Goal: Communication & Community: Answer question/provide support

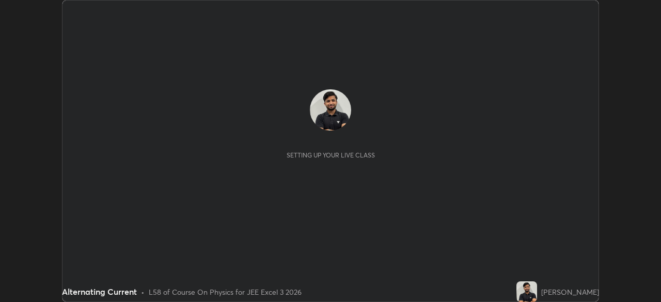
scroll to position [302, 660]
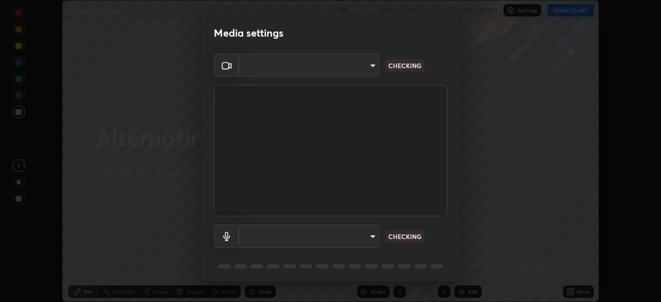
type input "991f874612634fb740a7a2eac7f11ca4c5c922d1b60a0f6e912d77df464512fb"
click at [367, 239] on body "Erase all Alternating Current Recording WAS SCHEDULED TO START AT 2:20 PM Setti…" at bounding box center [330, 151] width 661 height 302
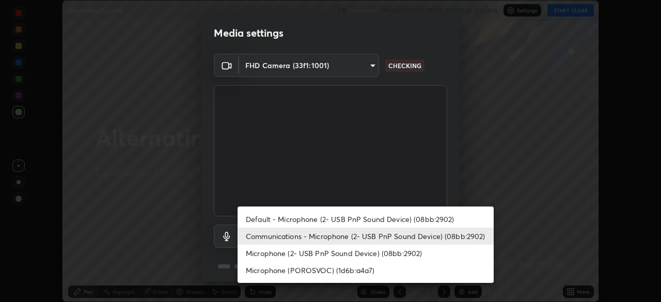
click at [349, 256] on li "Microphone (2- USB PnP Sound Device) (08bb:2902)" at bounding box center [366, 253] width 256 height 17
type input "0050287b8853806f67f309dfd3d39560fabfa07148f2505c9bf66b31c24232e3"
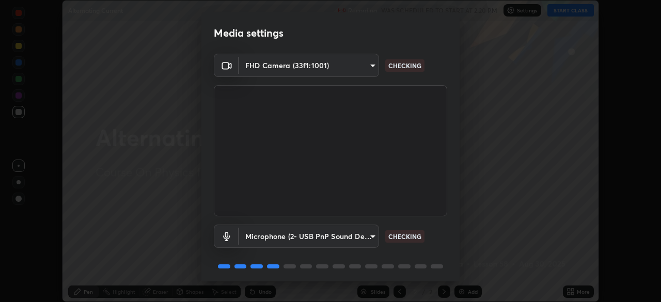
scroll to position [37, 0]
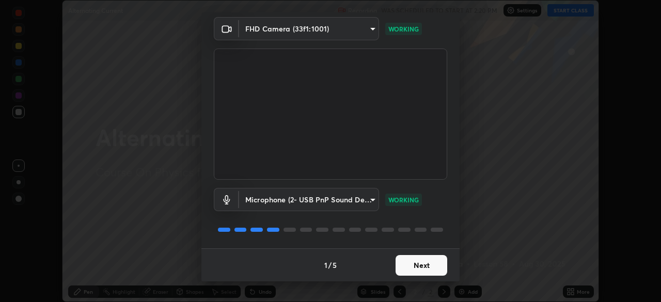
click at [433, 264] on button "Next" at bounding box center [422, 265] width 52 height 21
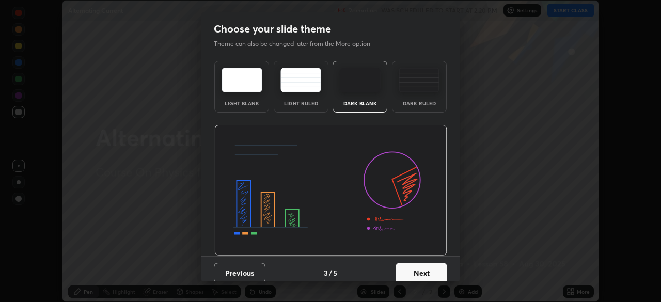
click at [429, 263] on button "Next" at bounding box center [422, 273] width 52 height 21
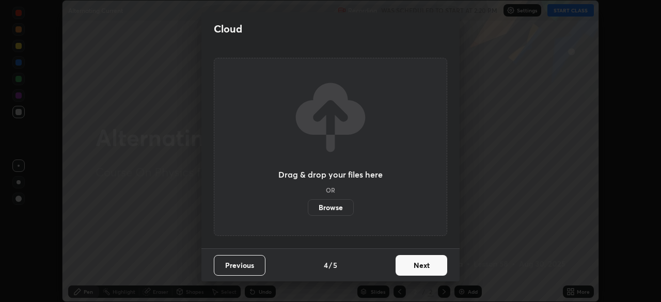
click at [424, 264] on button "Next" at bounding box center [422, 265] width 52 height 21
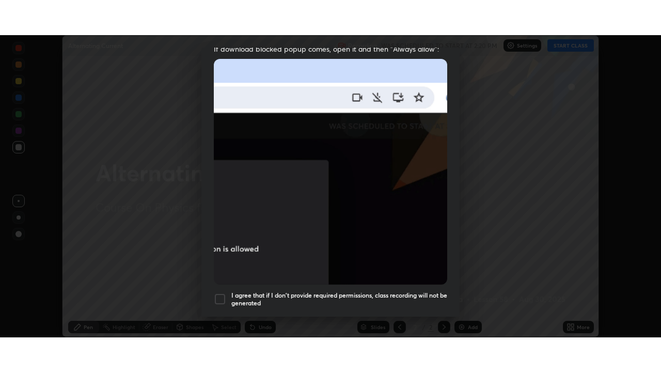
scroll to position [247, 0]
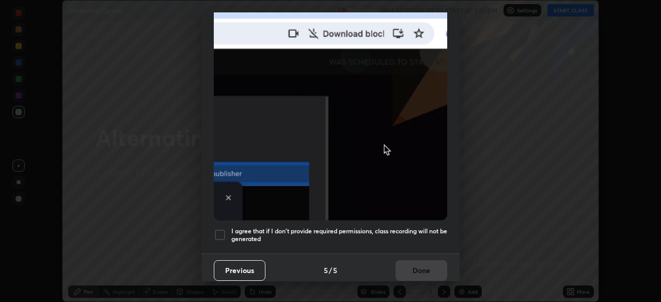
click at [367, 227] on h5 "I agree that if I don't provide required permissions, class recording will not …" at bounding box center [339, 235] width 216 height 16
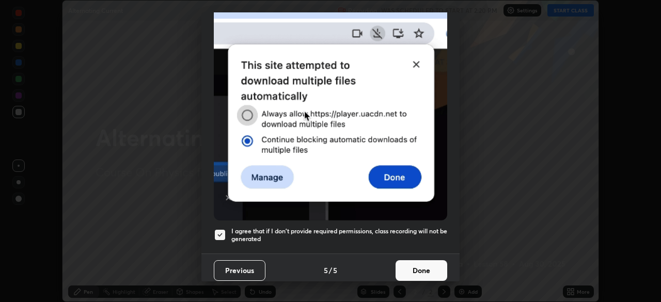
click at [414, 262] on button "Done" at bounding box center [422, 270] width 52 height 21
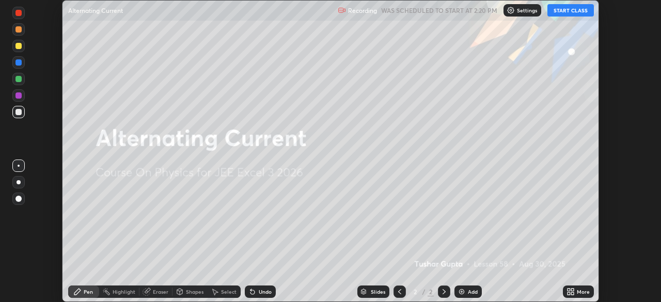
click at [569, 12] on button "START CLASS" at bounding box center [570, 10] width 46 height 12
click at [574, 290] on icon at bounding box center [572, 290] width 3 height 3
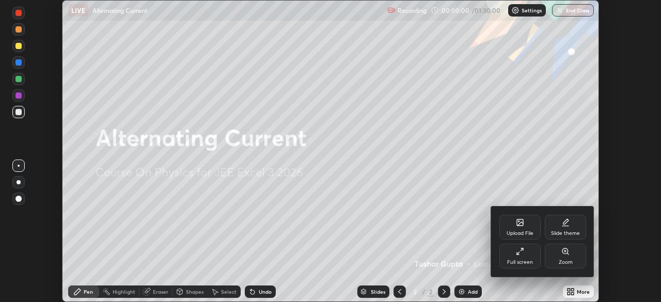
click at [525, 254] on div "Full screen" at bounding box center [519, 256] width 41 height 25
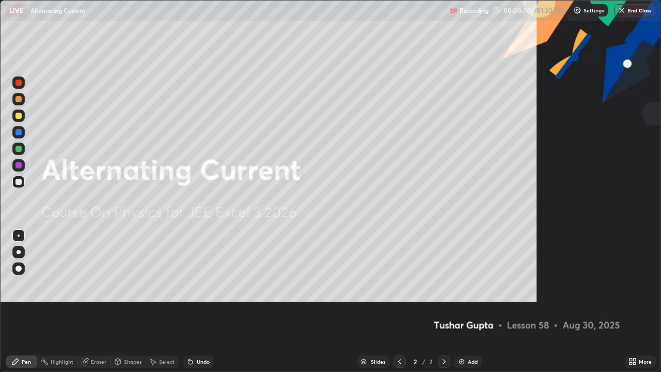
scroll to position [372, 661]
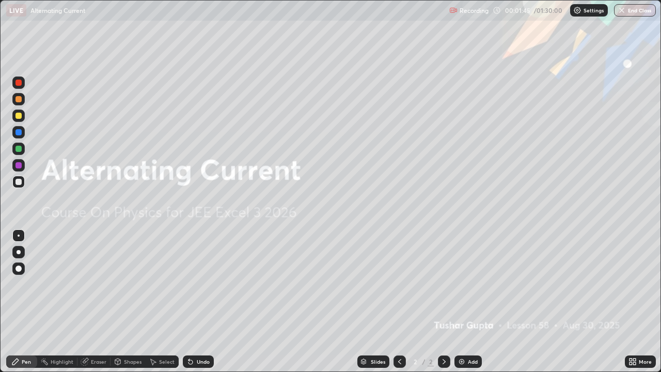
click at [470, 302] on div "Add" at bounding box center [473, 361] width 10 height 5
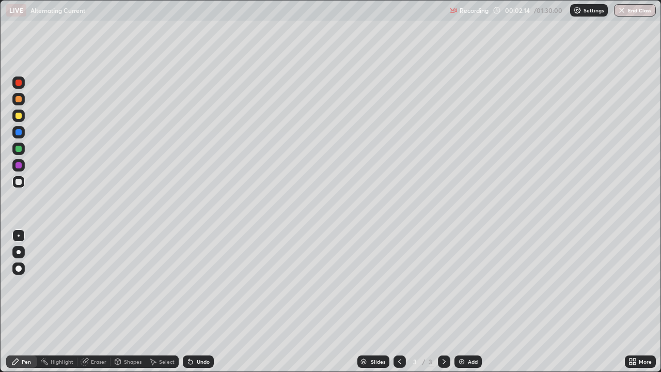
click at [468, 302] on div "Add" at bounding box center [467, 361] width 27 height 12
click at [135, 302] on div "Shapes" at bounding box center [133, 361] width 18 height 5
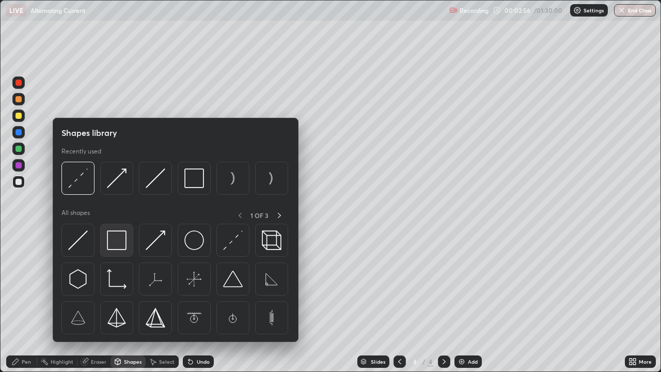
click at [119, 239] on img at bounding box center [117, 240] width 20 height 20
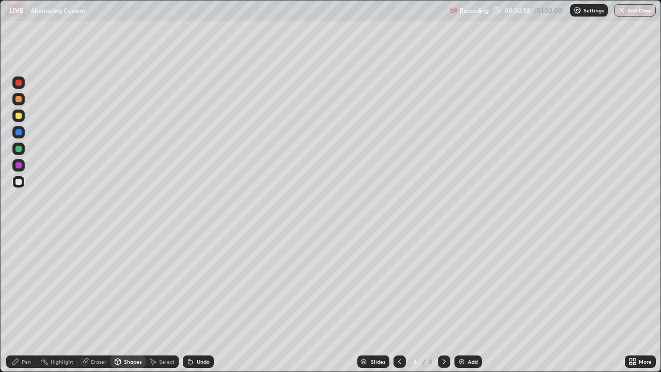
click at [131, 302] on div "Shapes" at bounding box center [133, 361] width 18 height 5
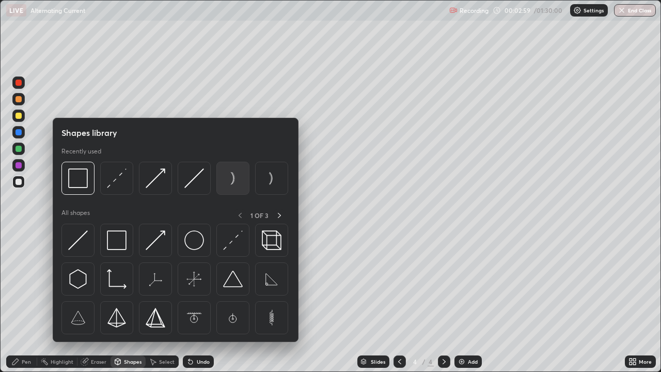
click at [239, 177] on img at bounding box center [233, 178] width 20 height 20
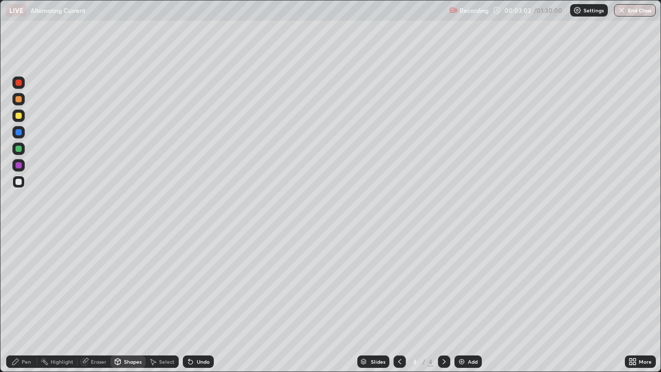
click at [123, 302] on div "Shapes" at bounding box center [128, 361] width 35 height 12
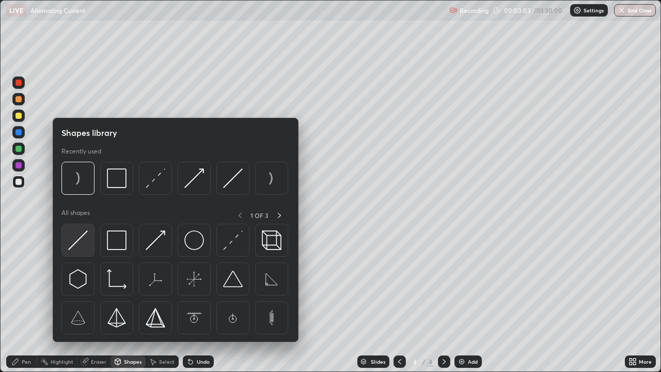
click at [78, 243] on img at bounding box center [78, 240] width 20 height 20
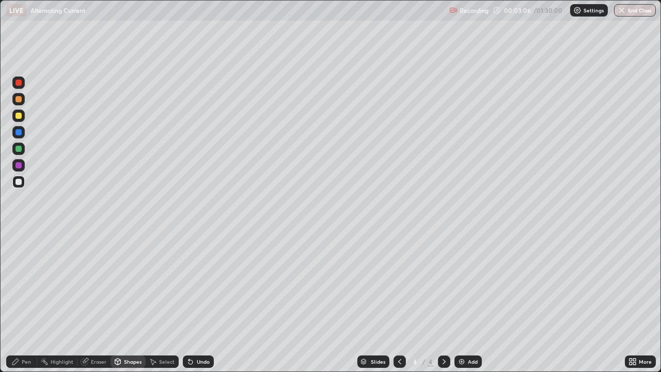
click at [132, 302] on div "Shapes" at bounding box center [133, 361] width 18 height 5
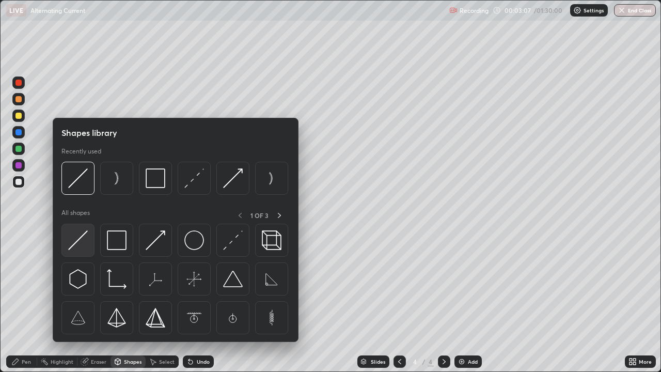
click at [82, 249] on img at bounding box center [78, 240] width 20 height 20
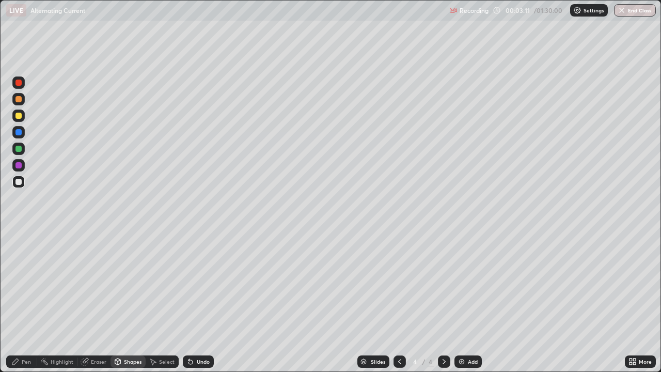
click at [29, 302] on div "Pen" at bounding box center [26, 361] width 9 height 5
click at [133, 302] on div "Shapes" at bounding box center [128, 361] width 35 height 12
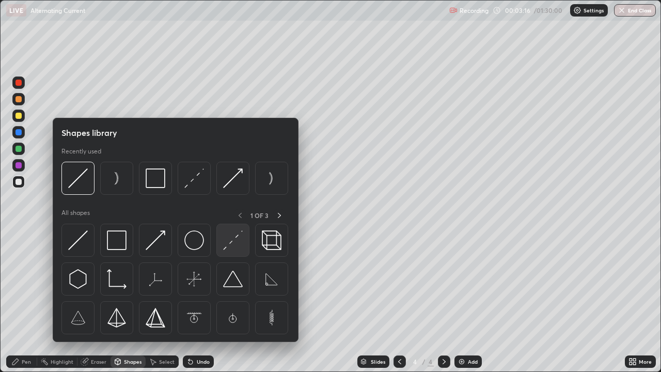
click at [236, 232] on img at bounding box center [233, 240] width 20 height 20
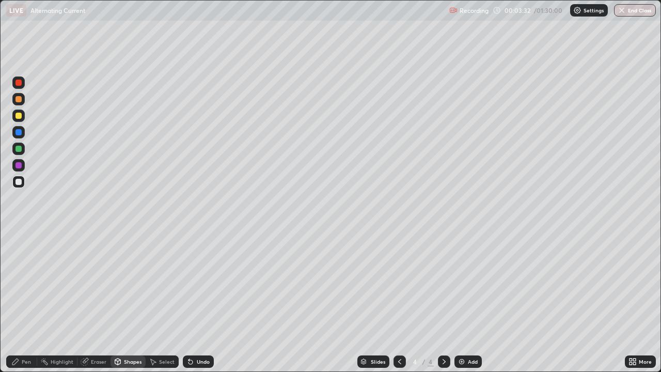
click at [207, 302] on div "Undo" at bounding box center [203, 361] width 13 height 5
click at [29, 302] on div "Pen" at bounding box center [26, 361] width 9 height 5
click at [204, 302] on div "Undo" at bounding box center [203, 361] width 13 height 5
click at [206, 302] on div "Undo" at bounding box center [198, 361] width 31 height 12
click at [203, 302] on div "Undo" at bounding box center [198, 361] width 31 height 12
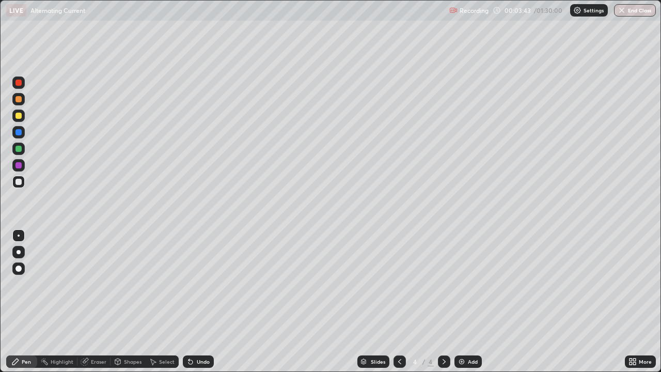
click at [208, 302] on div "Undo" at bounding box center [198, 361] width 31 height 12
click at [204, 302] on div "Undo" at bounding box center [198, 361] width 31 height 12
click at [194, 302] on div "Undo" at bounding box center [198, 361] width 31 height 12
click at [197, 302] on div "Undo" at bounding box center [203, 361] width 13 height 5
click at [198, 302] on div "Undo" at bounding box center [203, 361] width 13 height 5
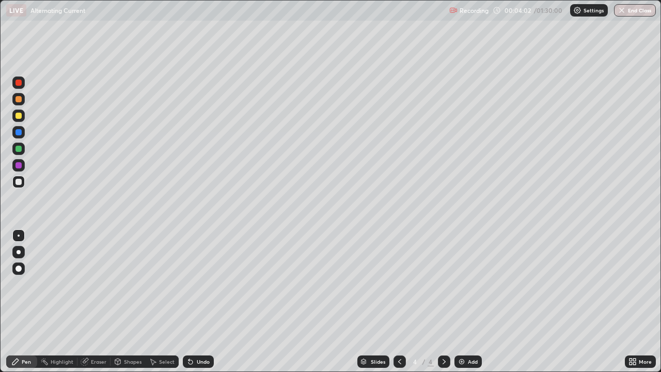
click at [203, 302] on div "Undo" at bounding box center [203, 361] width 13 height 5
click at [201, 302] on div "Undo" at bounding box center [203, 361] width 13 height 5
click at [200, 302] on div "Undo" at bounding box center [203, 361] width 13 height 5
click at [133, 302] on div "Shapes" at bounding box center [128, 361] width 35 height 12
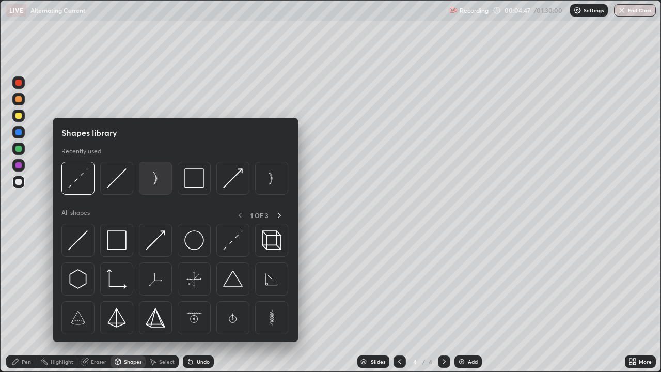
click at [160, 179] on img at bounding box center [156, 178] width 20 height 20
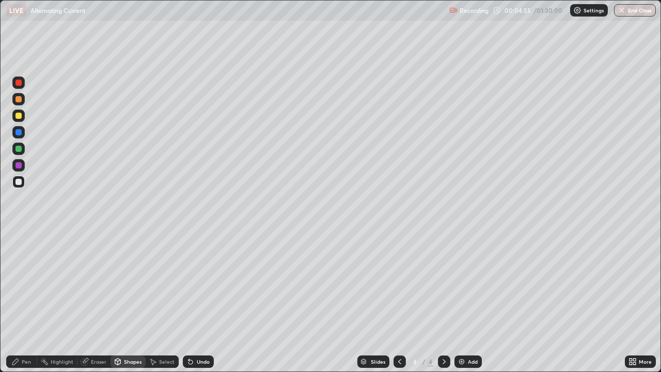
click at [125, 302] on div "Shapes" at bounding box center [133, 361] width 18 height 5
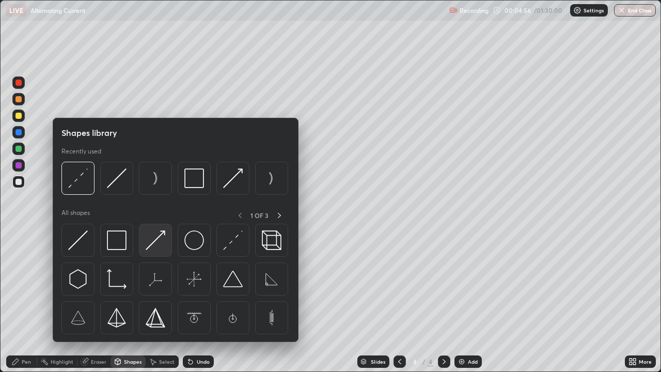
click at [153, 238] on img at bounding box center [156, 240] width 20 height 20
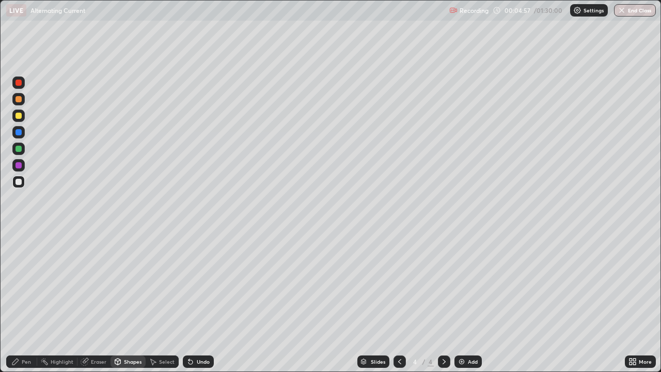
click at [23, 118] on div at bounding box center [18, 115] width 12 height 12
click at [30, 302] on div "Pen" at bounding box center [26, 361] width 9 height 5
click at [129, 302] on div "Shapes" at bounding box center [133, 361] width 18 height 5
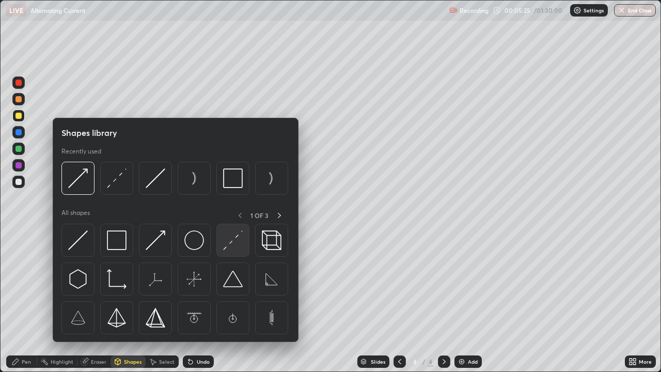
click at [234, 238] on img at bounding box center [233, 240] width 20 height 20
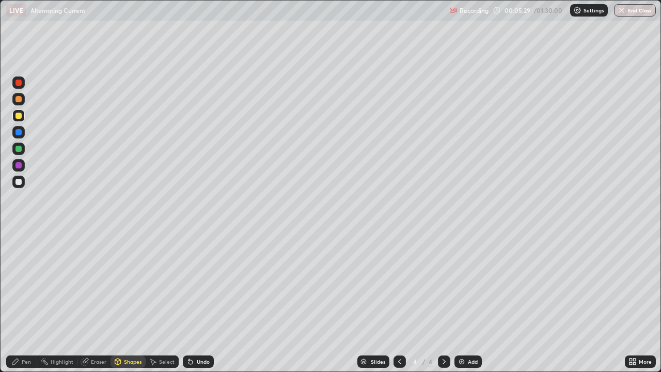
click at [202, 302] on div "Undo" at bounding box center [203, 361] width 13 height 5
click at [31, 302] on div "Pen" at bounding box center [21, 361] width 31 height 12
click at [129, 302] on div "Shapes" at bounding box center [133, 361] width 18 height 5
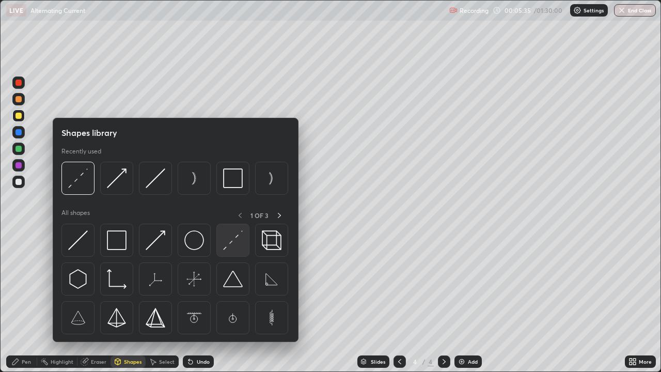
click at [231, 236] on img at bounding box center [233, 240] width 20 height 20
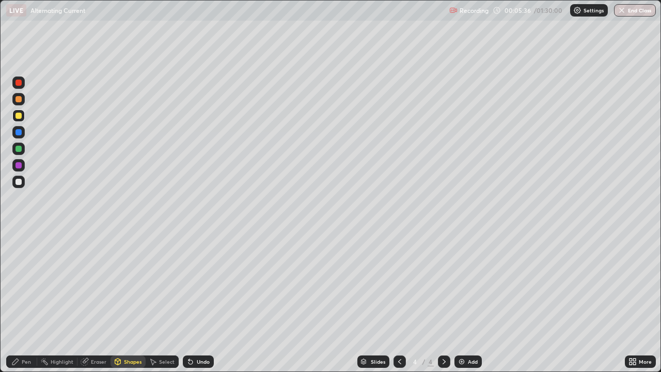
click at [19, 182] on div at bounding box center [18, 182] width 6 height 6
click at [204, 302] on div "Undo" at bounding box center [203, 361] width 13 height 5
click at [22, 302] on div "Pen" at bounding box center [26, 361] width 9 height 5
click at [469, 302] on div "Add" at bounding box center [473, 361] width 10 height 5
click at [127, 302] on div "Shapes" at bounding box center [133, 361] width 18 height 5
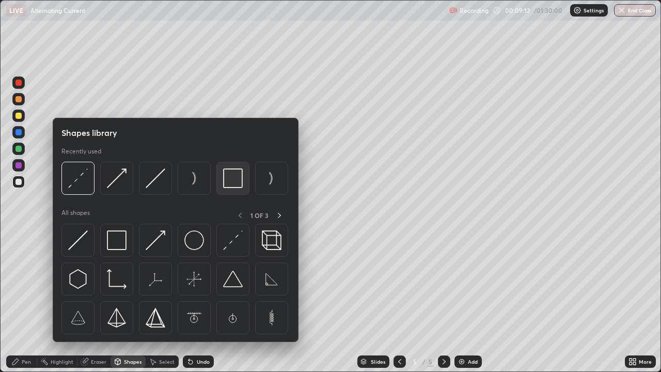
click at [227, 181] on img at bounding box center [233, 178] width 20 height 20
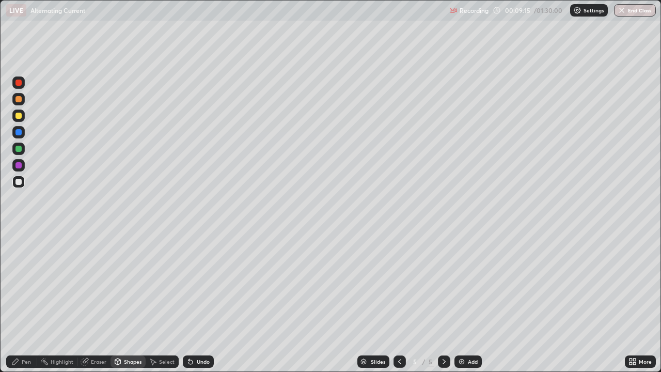
click at [128, 302] on div "Shapes" at bounding box center [128, 361] width 35 height 12
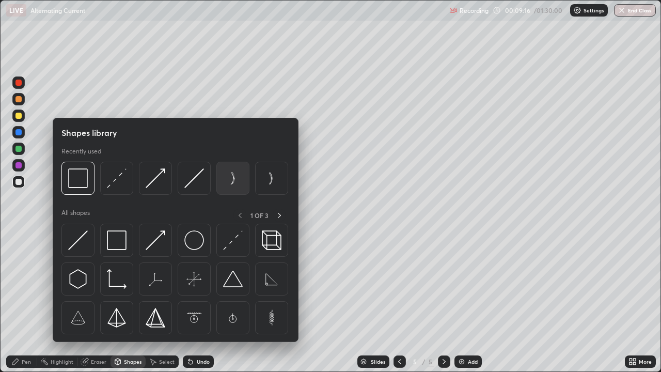
click at [237, 175] on img at bounding box center [233, 178] width 20 height 20
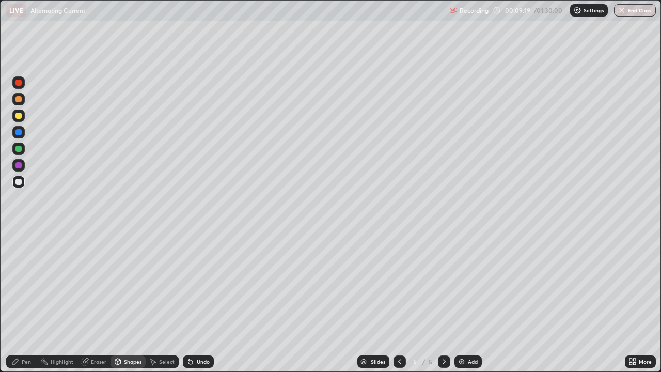
click at [124, 302] on div "Shapes" at bounding box center [133, 361] width 18 height 5
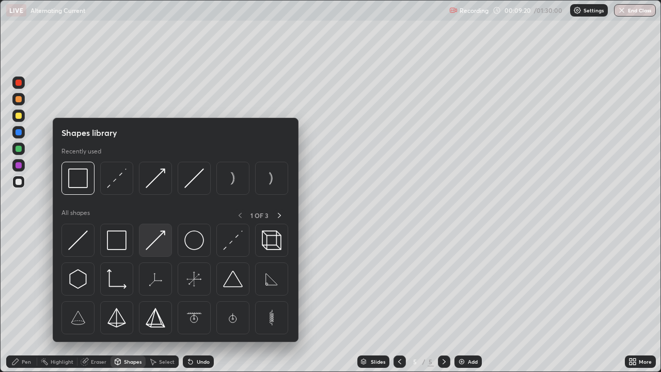
click at [160, 238] on img at bounding box center [156, 240] width 20 height 20
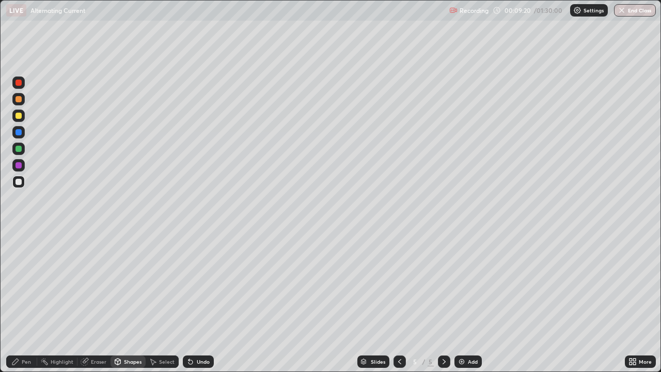
click at [17, 115] on div at bounding box center [18, 116] width 6 height 6
click at [197, 302] on div "Undo" at bounding box center [203, 361] width 13 height 5
click at [20, 148] on div at bounding box center [18, 149] width 6 height 6
click at [196, 302] on div "Undo" at bounding box center [198, 361] width 31 height 12
click at [399, 302] on icon at bounding box center [400, 361] width 8 height 8
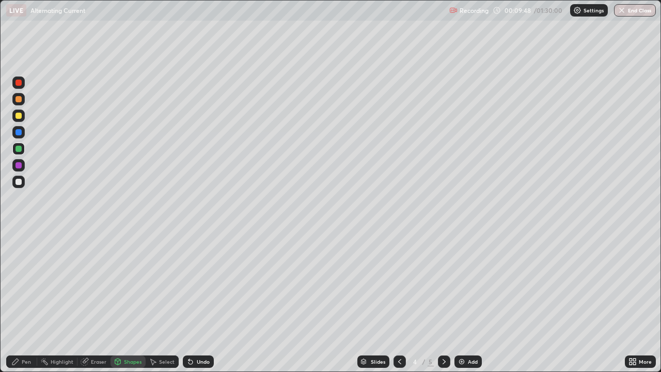
click at [440, 302] on icon at bounding box center [444, 361] width 8 height 8
click at [202, 302] on div "Undo" at bounding box center [203, 361] width 13 height 5
click at [33, 302] on div "Pen" at bounding box center [21, 361] width 31 height 12
click at [205, 302] on div "Undo" at bounding box center [198, 361] width 31 height 12
click at [201, 302] on div "Undo" at bounding box center [203, 361] width 13 height 5
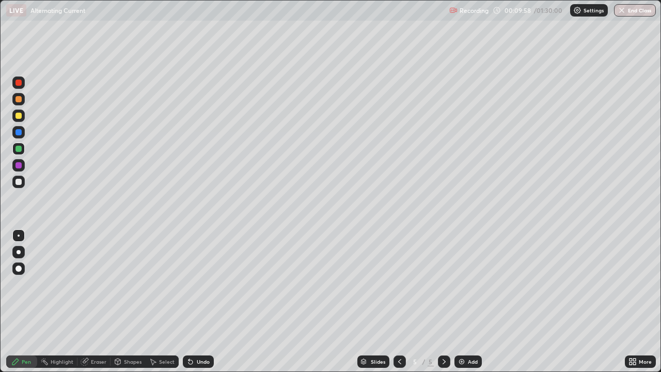
click at [206, 302] on div "Undo" at bounding box center [203, 361] width 13 height 5
click at [23, 118] on div at bounding box center [18, 115] width 12 height 12
click at [20, 181] on div at bounding box center [18, 182] width 6 height 6
click at [211, 302] on div "Undo" at bounding box center [198, 361] width 31 height 12
click at [207, 302] on div "Undo" at bounding box center [203, 361] width 13 height 5
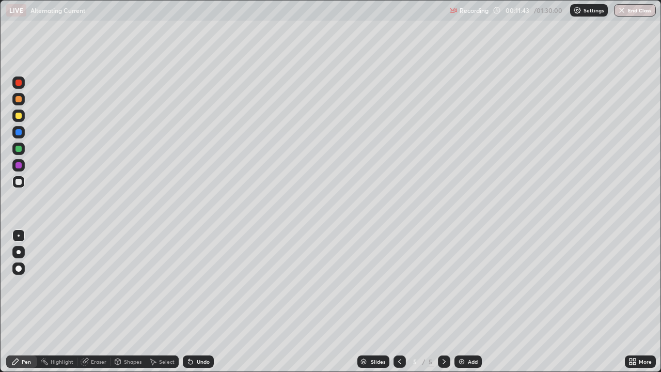
click at [192, 302] on icon at bounding box center [190, 361] width 8 height 8
click at [89, 302] on div "Eraser" at bounding box center [93, 361] width 33 height 12
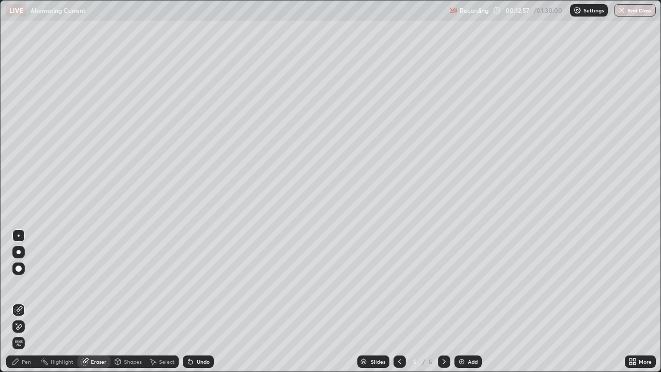
click at [19, 302] on icon at bounding box center [18, 326] width 8 height 9
click at [20, 302] on div "Pen" at bounding box center [21, 361] width 31 height 12
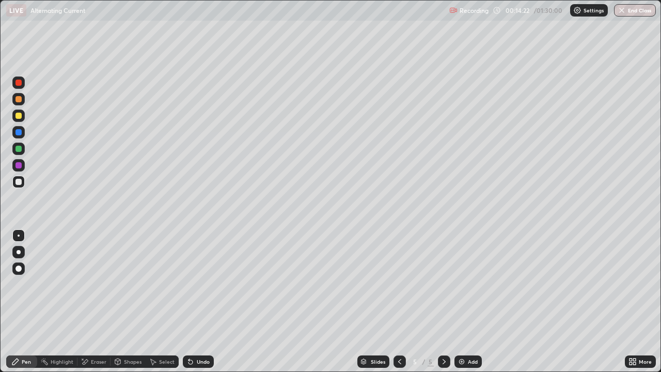
click at [127, 302] on div "Shapes" at bounding box center [133, 361] width 18 height 5
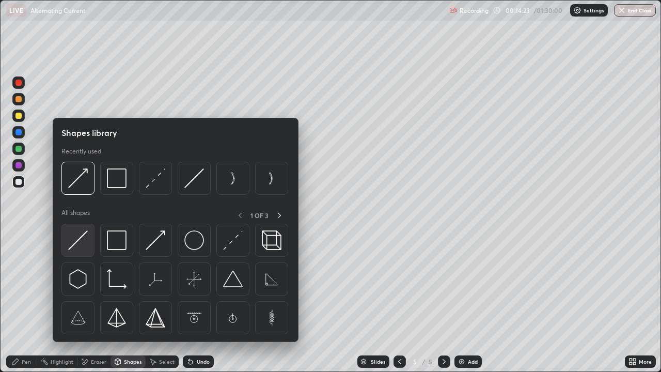
click at [81, 239] on img at bounding box center [78, 240] width 20 height 20
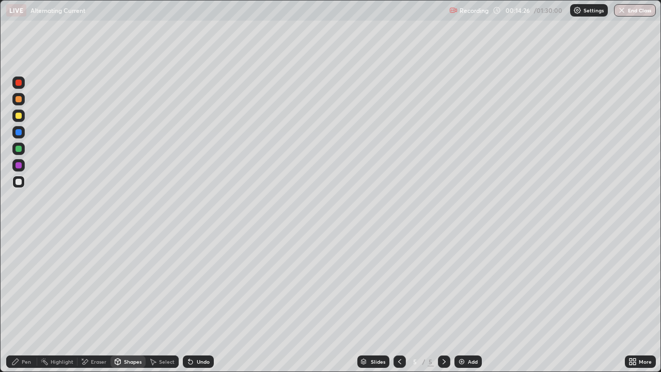
click at [192, 302] on div "Undo" at bounding box center [198, 361] width 31 height 12
click at [19, 117] on div at bounding box center [18, 116] width 6 height 6
click at [194, 302] on div "Undo" at bounding box center [198, 361] width 31 height 12
click at [193, 302] on div "Undo" at bounding box center [198, 361] width 31 height 12
click at [183, 302] on div "Undo" at bounding box center [198, 361] width 31 height 12
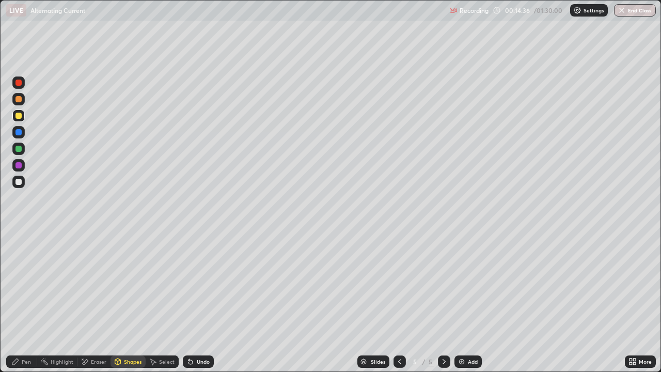
click at [184, 302] on div "Undo" at bounding box center [198, 361] width 31 height 12
click at [183, 302] on div "Undo" at bounding box center [198, 361] width 31 height 12
click at [186, 302] on icon at bounding box center [190, 361] width 8 height 8
click at [18, 302] on icon at bounding box center [15, 361] width 8 height 8
click at [470, 302] on div "Add" at bounding box center [473, 361] width 10 height 5
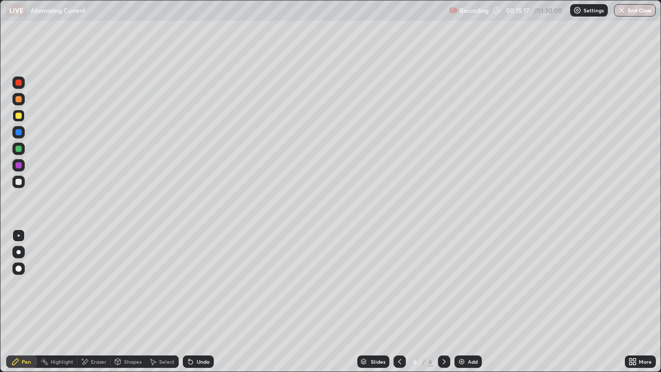
click at [131, 302] on div "Shapes" at bounding box center [128, 361] width 35 height 12
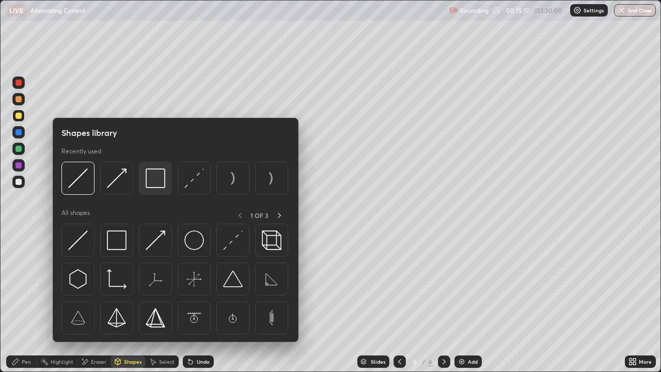
click at [160, 181] on img at bounding box center [156, 178] width 20 height 20
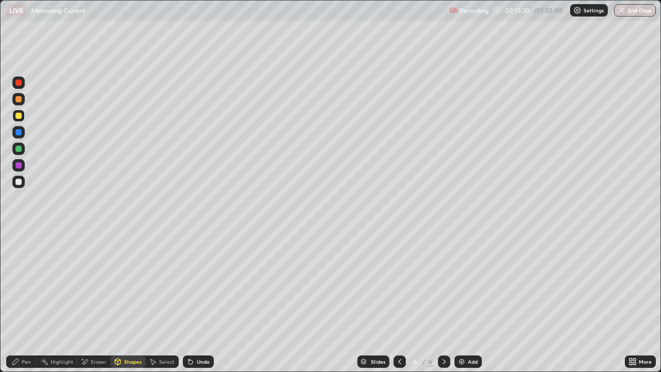
click at [130, 302] on div "Shapes" at bounding box center [133, 361] width 18 height 5
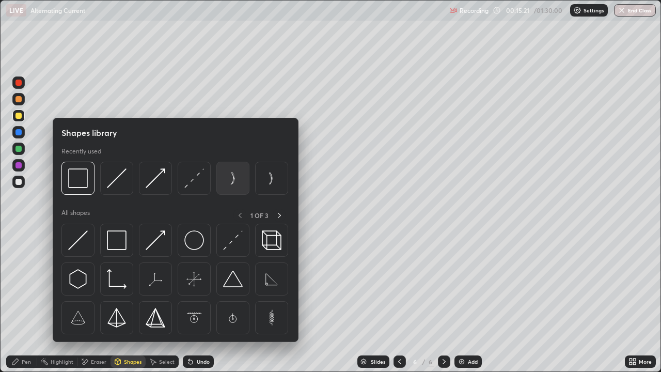
click at [233, 179] on img at bounding box center [233, 178] width 20 height 20
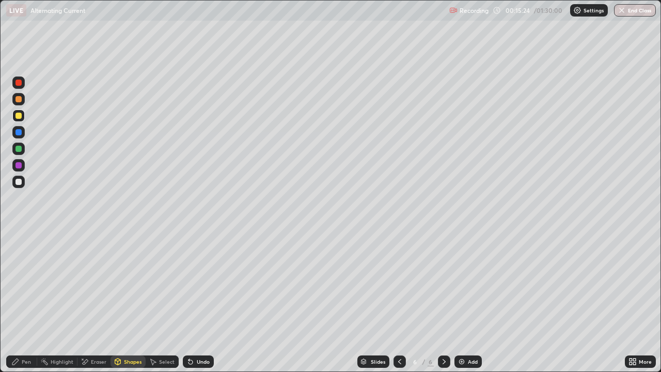
click at [26, 302] on div "Pen" at bounding box center [21, 361] width 31 height 12
click at [132, 302] on div "Shapes" at bounding box center [128, 361] width 35 height 12
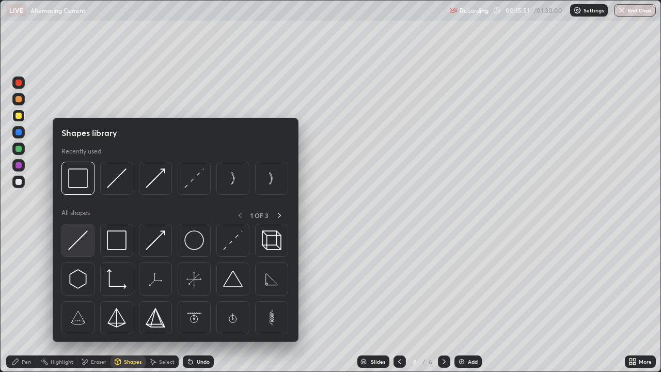
click at [86, 238] on img at bounding box center [78, 240] width 20 height 20
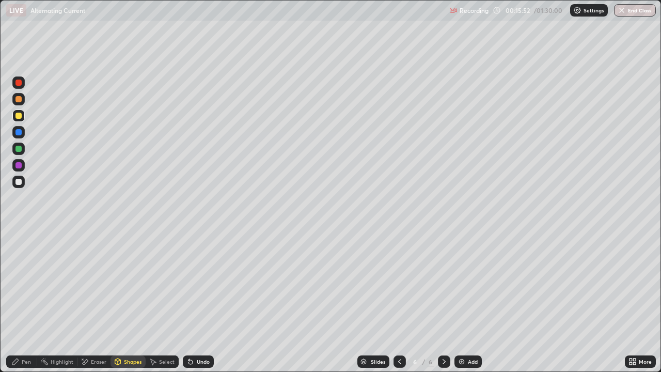
click at [19, 181] on div at bounding box center [18, 182] width 6 height 6
click at [198, 302] on div "Undo" at bounding box center [198, 361] width 31 height 12
click at [198, 302] on div "Undo" at bounding box center [203, 361] width 13 height 5
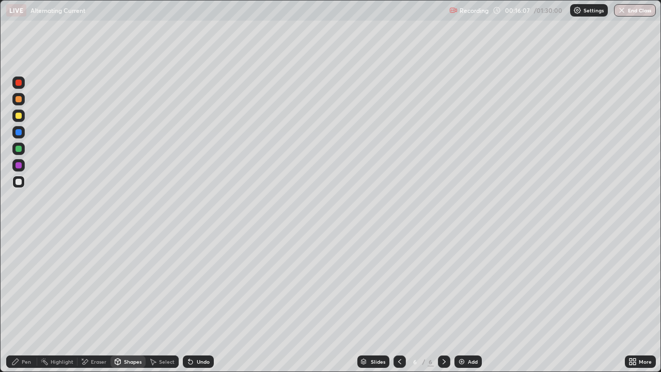
click at [33, 302] on div "Pen" at bounding box center [21, 361] width 31 height 12
click at [466, 302] on div "Add" at bounding box center [467, 361] width 27 height 12
click at [402, 302] on div at bounding box center [400, 361] width 12 height 12
click at [90, 302] on div "Eraser" at bounding box center [93, 361] width 33 height 12
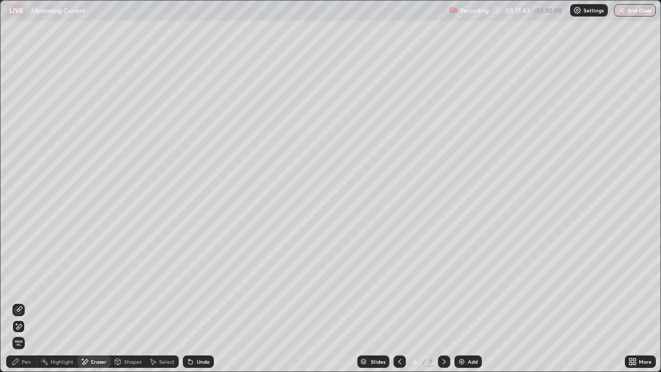
click at [26, 302] on div "Pen" at bounding box center [26, 361] width 9 height 5
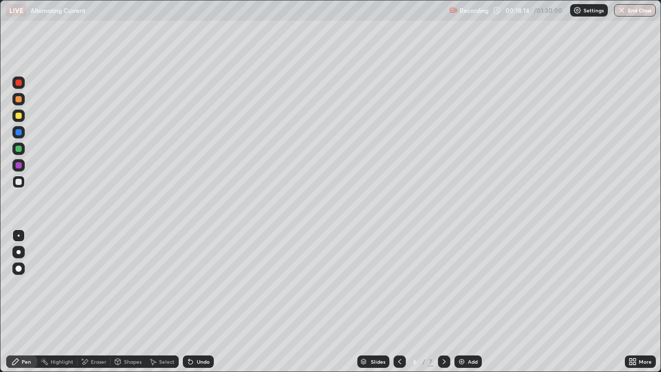
click at [468, 302] on div "Add" at bounding box center [473, 361] width 10 height 5
click at [201, 302] on div "Undo" at bounding box center [198, 361] width 31 height 12
click at [198, 302] on div "Undo" at bounding box center [198, 361] width 31 height 12
click at [205, 302] on div "Undo" at bounding box center [203, 361] width 13 height 5
click at [201, 302] on div "Undo" at bounding box center [198, 361] width 31 height 12
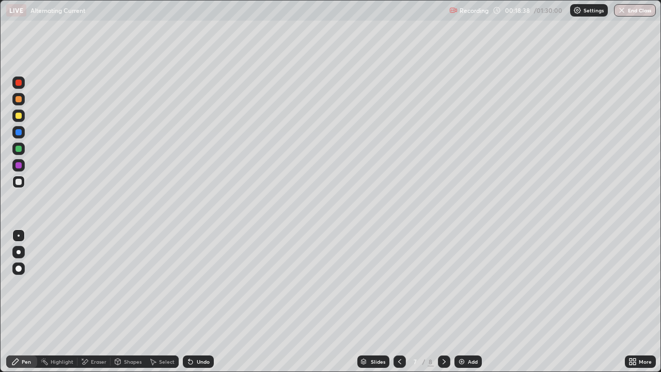
click at [203, 302] on div "Undo" at bounding box center [198, 361] width 31 height 12
click at [399, 302] on icon at bounding box center [400, 361] width 8 height 8
click at [443, 302] on icon at bounding box center [444, 361] width 8 height 8
click at [399, 302] on icon at bounding box center [400, 361] width 8 height 8
click at [18, 149] on div at bounding box center [18, 149] width 6 height 6
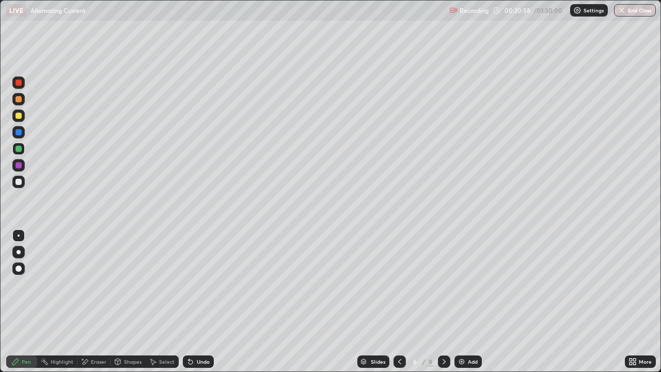
click at [440, 302] on icon at bounding box center [444, 361] width 8 height 8
click at [444, 302] on icon at bounding box center [444, 361] width 3 height 5
click at [394, 302] on div at bounding box center [400, 361] width 12 height 12
click at [399, 302] on icon at bounding box center [400, 361] width 8 height 8
click at [209, 302] on div "Undo" at bounding box center [198, 361] width 31 height 12
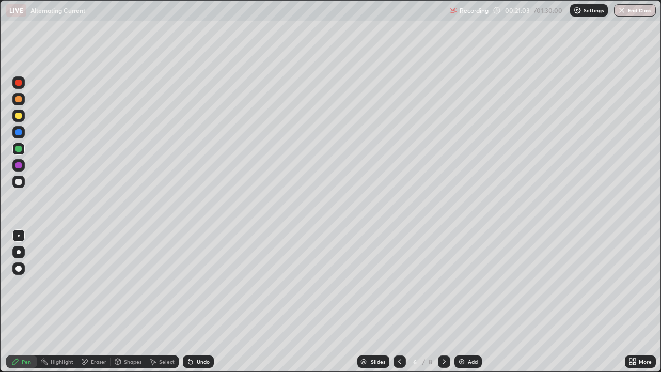
click at [197, 302] on div "Undo" at bounding box center [203, 361] width 13 height 5
click at [193, 302] on icon at bounding box center [190, 361] width 8 height 8
click at [188, 302] on icon at bounding box center [190, 362] width 4 height 4
click at [186, 302] on icon at bounding box center [190, 361] width 8 height 8
click at [186, 302] on div "Undo" at bounding box center [198, 361] width 31 height 12
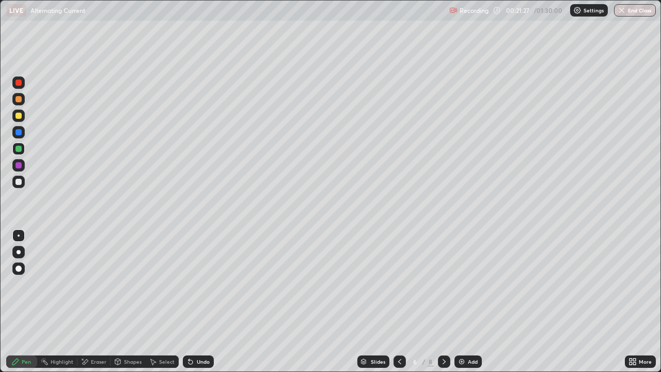
click at [95, 302] on div "Eraser" at bounding box center [93, 361] width 33 height 12
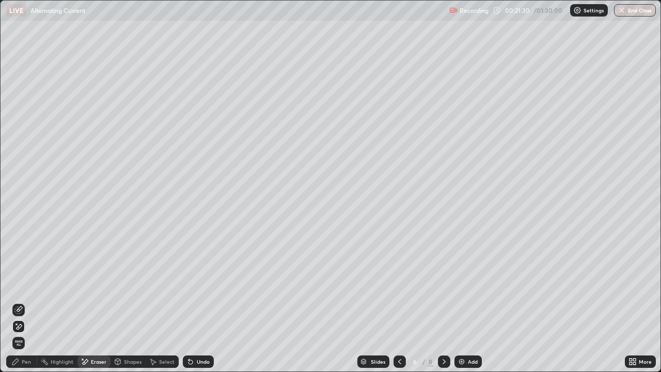
click at [19, 302] on icon at bounding box center [15, 361] width 8 height 8
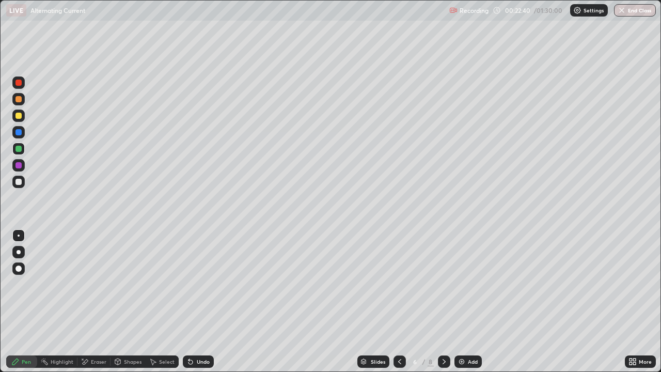
click at [445, 302] on div at bounding box center [444, 361] width 12 height 12
click at [442, 302] on icon at bounding box center [444, 361] width 8 height 8
click at [399, 302] on icon at bounding box center [400, 361] width 8 height 8
click at [445, 302] on div at bounding box center [444, 361] width 12 height 12
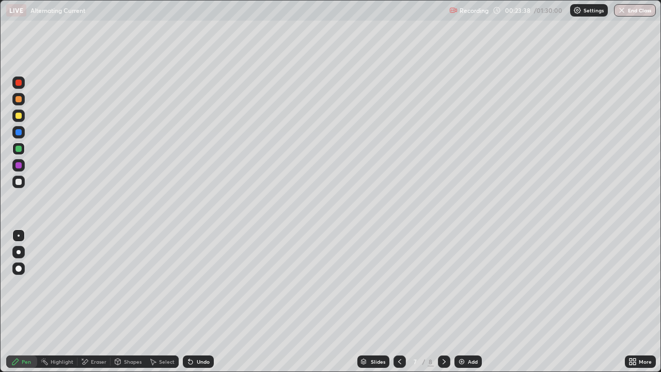
click at [446, 302] on div at bounding box center [444, 361] width 12 height 21
click at [401, 302] on div at bounding box center [400, 361] width 12 height 21
click at [463, 302] on img at bounding box center [462, 361] width 8 height 8
click at [125, 302] on div "Shapes" at bounding box center [133, 361] width 18 height 5
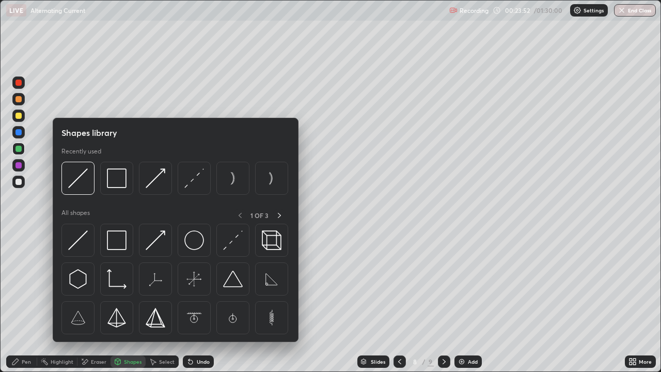
click at [23, 302] on div "Pen" at bounding box center [26, 361] width 9 height 5
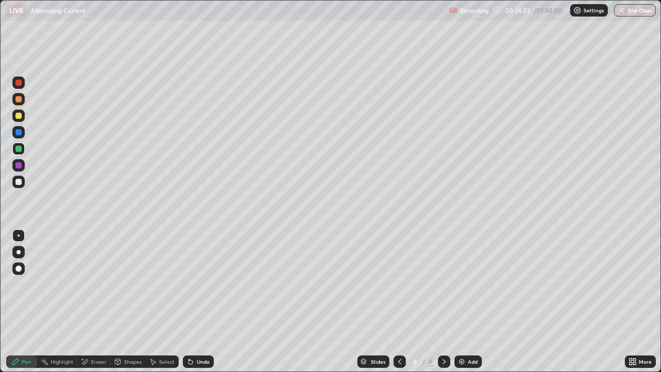
click at [129, 302] on div "Shapes" at bounding box center [128, 361] width 35 height 12
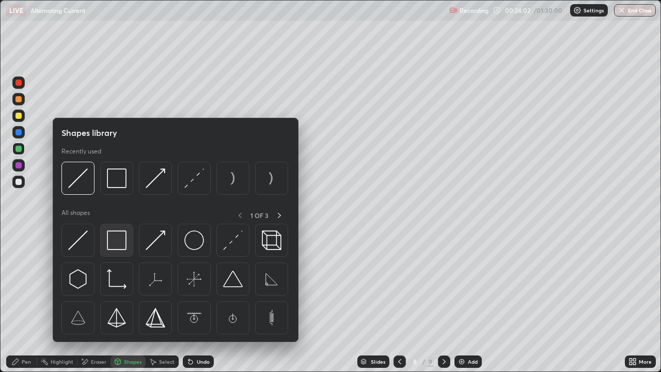
click at [122, 242] on img at bounding box center [117, 240] width 20 height 20
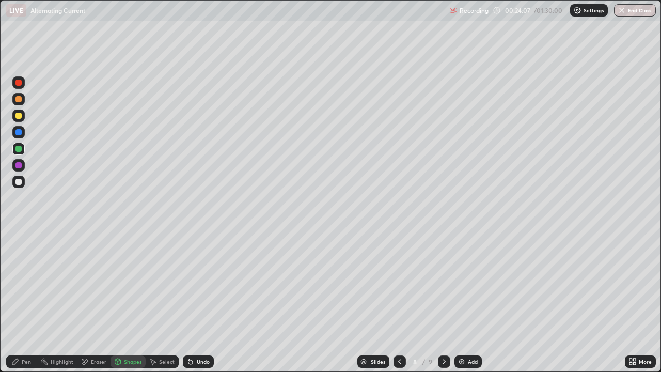
click at [129, 302] on div "Shapes" at bounding box center [133, 361] width 18 height 5
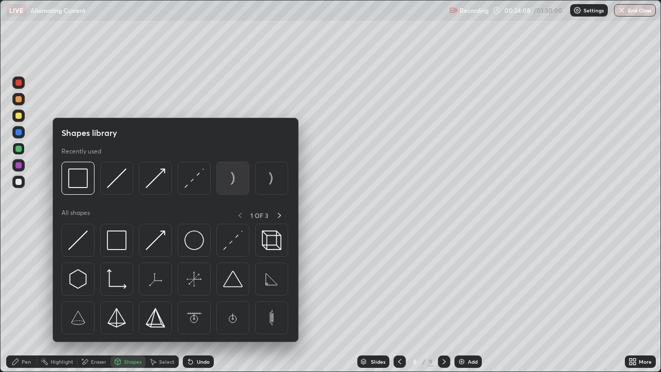
click at [232, 181] on img at bounding box center [233, 178] width 20 height 20
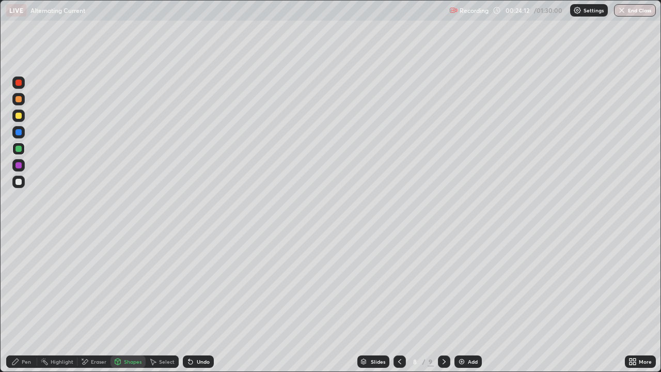
click at [199, 302] on div "Undo" at bounding box center [198, 361] width 31 height 12
click at [22, 302] on div "Pen" at bounding box center [26, 361] width 9 height 5
click at [201, 302] on div "Undo" at bounding box center [203, 361] width 13 height 5
click at [211, 302] on div "Undo" at bounding box center [198, 361] width 31 height 12
click at [209, 302] on div "Undo" at bounding box center [198, 361] width 31 height 12
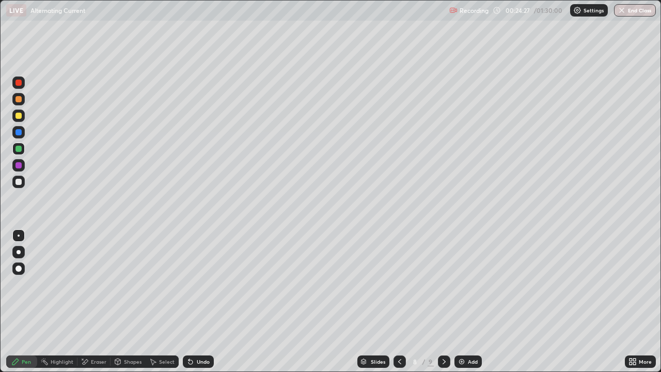
click at [200, 302] on div "Undo" at bounding box center [198, 361] width 31 height 12
click at [195, 302] on div "Undo" at bounding box center [198, 361] width 31 height 12
click at [193, 302] on div "Undo" at bounding box center [198, 361] width 31 height 12
click at [186, 302] on div "Undo" at bounding box center [198, 361] width 31 height 12
click at [188, 302] on div "Undo" at bounding box center [198, 361] width 31 height 12
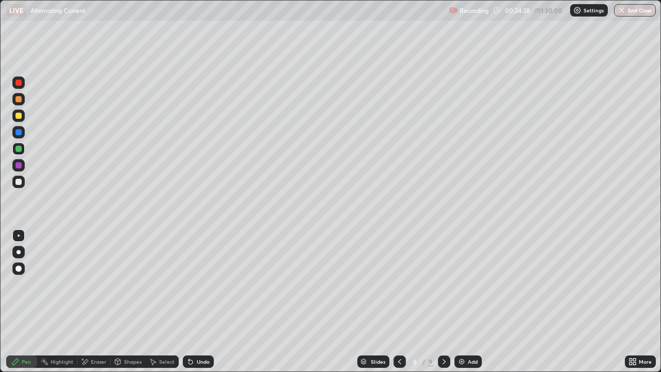
click at [187, 302] on div "Undo" at bounding box center [198, 361] width 31 height 12
click at [192, 302] on div "Undo" at bounding box center [198, 361] width 31 height 12
click at [95, 302] on div "Eraser" at bounding box center [93, 361] width 33 height 12
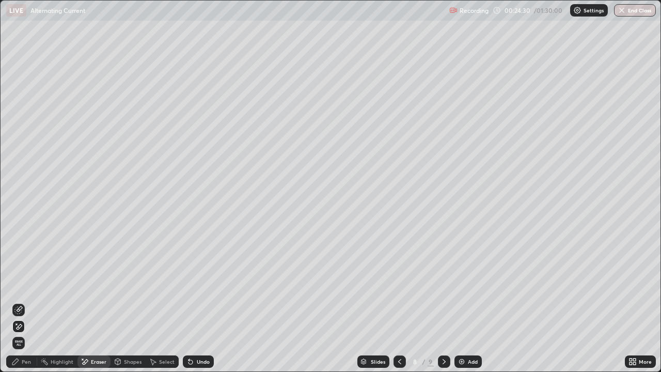
click at [21, 302] on icon at bounding box center [20, 308] width 6 height 5
click at [22, 302] on div "Pen" at bounding box center [26, 361] width 9 height 5
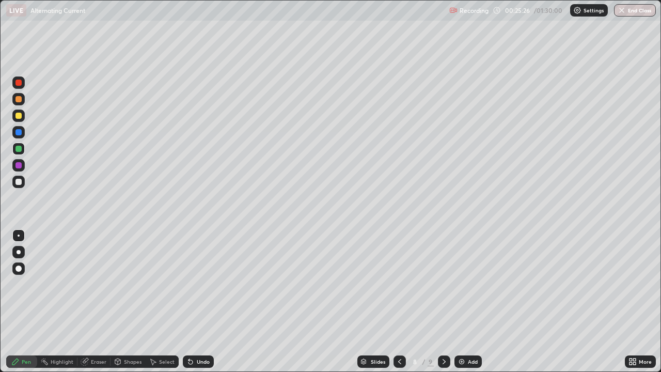
click at [207, 302] on div "Undo" at bounding box center [198, 361] width 31 height 12
click at [202, 302] on div "Undo" at bounding box center [203, 361] width 13 height 5
click at [199, 302] on div "Undo" at bounding box center [203, 361] width 13 height 5
click at [469, 302] on div "Add" at bounding box center [473, 361] width 10 height 5
click at [197, 302] on div "Undo" at bounding box center [203, 361] width 13 height 5
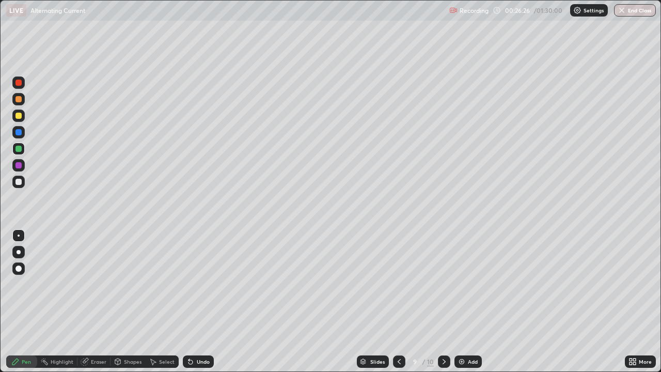
click at [197, 302] on div "Undo" at bounding box center [203, 361] width 13 height 5
click at [203, 302] on div "Undo" at bounding box center [203, 361] width 13 height 5
click at [204, 302] on div "Undo" at bounding box center [198, 361] width 31 height 12
click at [208, 302] on div "Undo" at bounding box center [198, 361] width 31 height 12
click at [203, 302] on div "Undo" at bounding box center [198, 361] width 31 height 12
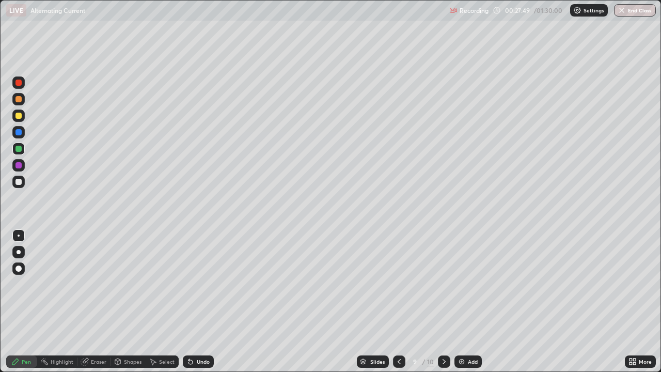
click at [399, 302] on icon at bounding box center [399, 361] width 8 height 8
click at [443, 302] on icon at bounding box center [444, 361] width 8 height 8
click at [462, 302] on img at bounding box center [462, 361] width 8 height 8
click at [19, 116] on div at bounding box center [18, 116] width 6 height 6
click at [203, 302] on div "Undo" at bounding box center [203, 361] width 13 height 5
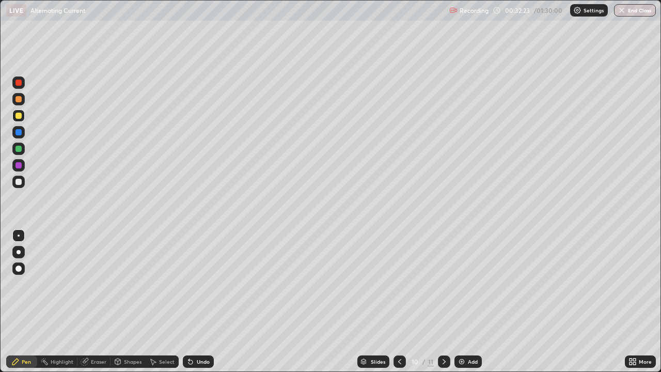
click at [189, 302] on icon at bounding box center [190, 362] width 4 height 4
click at [193, 302] on icon at bounding box center [190, 361] width 8 height 8
click at [189, 302] on icon at bounding box center [190, 362] width 4 height 4
click at [466, 302] on div "Add" at bounding box center [467, 361] width 27 height 12
click at [398, 302] on icon at bounding box center [399, 361] width 3 height 5
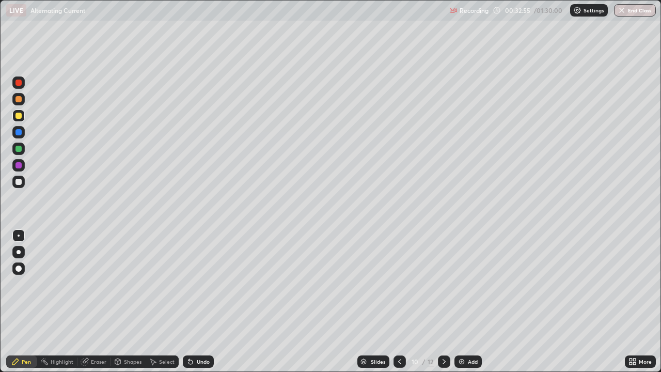
click at [24, 180] on div at bounding box center [18, 182] width 12 height 12
click at [208, 302] on div "Undo" at bounding box center [198, 361] width 31 height 12
click at [202, 302] on div "Undo" at bounding box center [203, 361] width 13 height 5
click at [207, 302] on div "Undo" at bounding box center [203, 361] width 13 height 5
click at [209, 302] on div "Undo" at bounding box center [198, 361] width 31 height 12
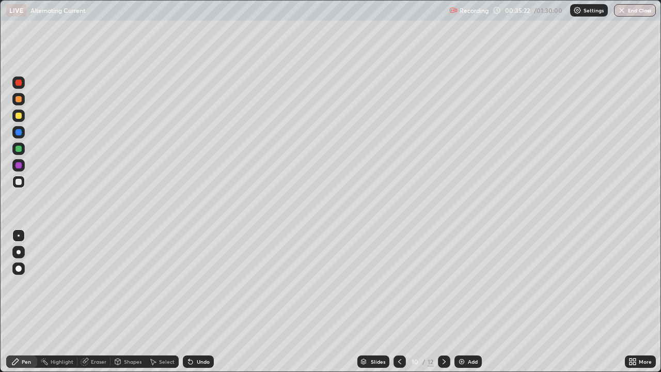
click at [440, 302] on icon at bounding box center [444, 361] width 8 height 8
click at [202, 302] on div "Undo" at bounding box center [203, 361] width 13 height 5
click at [203, 302] on div "Undo" at bounding box center [203, 361] width 13 height 5
click at [210, 302] on div "Undo" at bounding box center [198, 361] width 31 height 12
click at [201, 302] on div "Undo" at bounding box center [203, 361] width 13 height 5
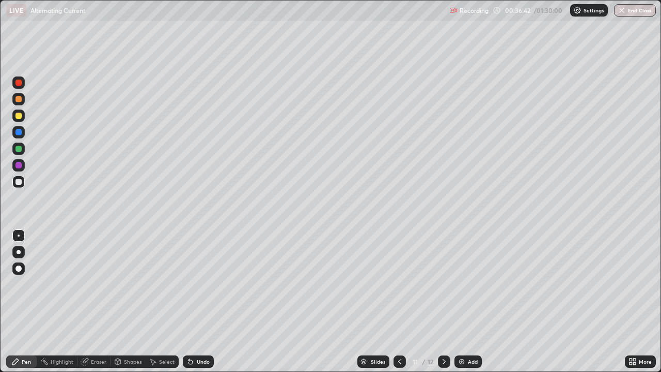
click at [198, 302] on div "Undo" at bounding box center [203, 361] width 13 height 5
click at [202, 302] on div "Undo" at bounding box center [203, 361] width 13 height 5
click at [200, 302] on div "Undo" at bounding box center [203, 361] width 13 height 5
click at [201, 302] on div "Undo" at bounding box center [203, 361] width 13 height 5
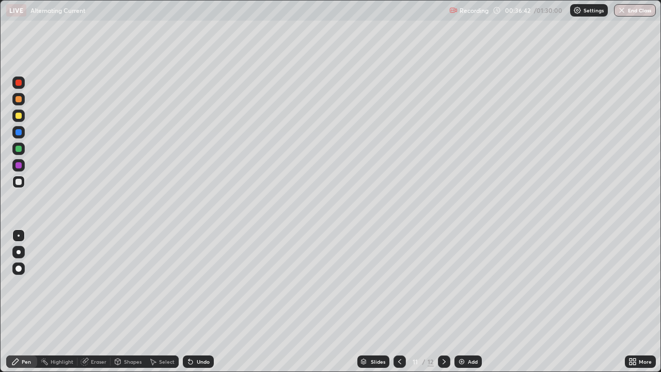
click at [202, 302] on div "Undo" at bounding box center [203, 361] width 13 height 5
click at [200, 302] on div "Undo" at bounding box center [203, 361] width 13 height 5
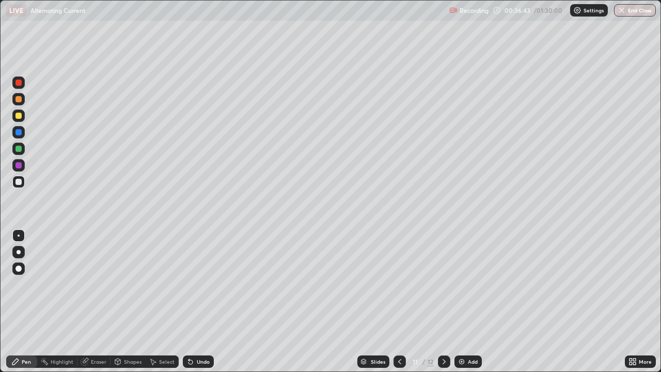
click at [200, 302] on div "Undo" at bounding box center [203, 361] width 13 height 5
click at [201, 302] on div "Undo" at bounding box center [203, 361] width 13 height 5
click at [198, 302] on div "Undo" at bounding box center [198, 361] width 31 height 12
click at [200, 302] on div "Undo" at bounding box center [203, 361] width 13 height 5
click at [197, 302] on div "Undo" at bounding box center [203, 361] width 13 height 5
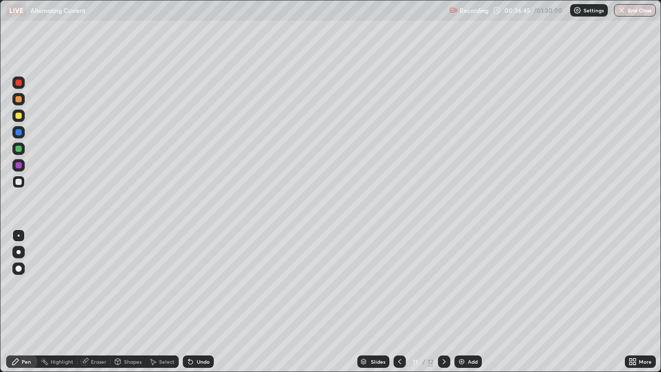
click at [200, 302] on div "Undo" at bounding box center [203, 361] width 13 height 5
click at [399, 302] on icon at bounding box center [400, 361] width 8 height 8
click at [440, 302] on icon at bounding box center [444, 361] width 8 height 8
click at [94, 302] on div "Eraser" at bounding box center [98, 361] width 15 height 5
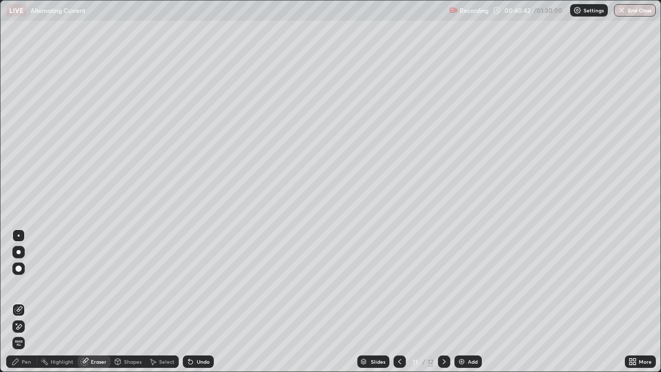
click at [28, 302] on div "Pen" at bounding box center [21, 361] width 31 height 12
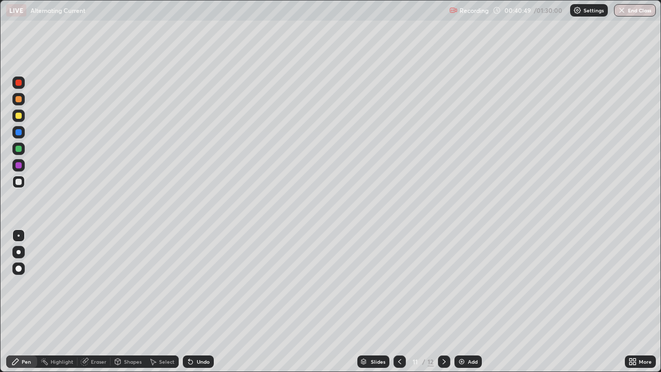
click at [91, 302] on div "Eraser" at bounding box center [98, 361] width 15 height 5
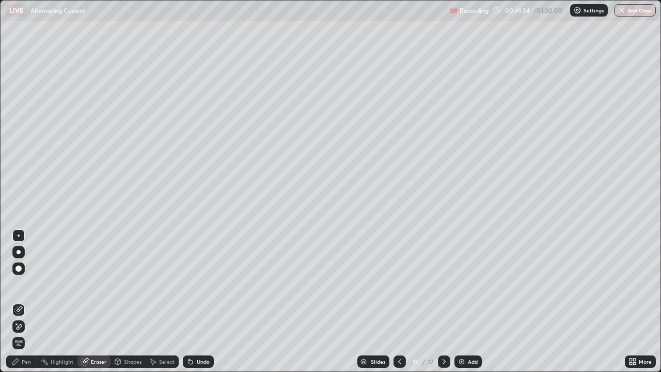
click at [462, 302] on img at bounding box center [462, 361] width 8 height 8
click at [127, 302] on div "Shapes" at bounding box center [128, 361] width 35 height 12
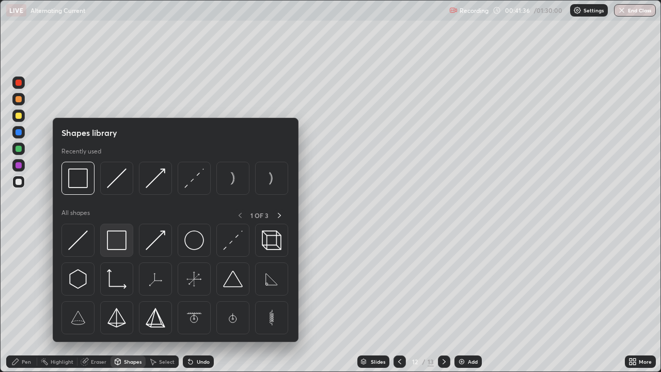
click at [119, 240] on img at bounding box center [117, 240] width 20 height 20
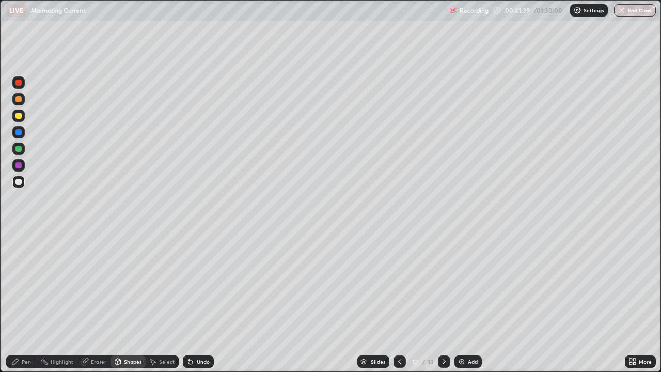
click at [20, 302] on div "Pen" at bounding box center [21, 361] width 31 height 12
click at [93, 302] on div "Eraser" at bounding box center [98, 361] width 15 height 5
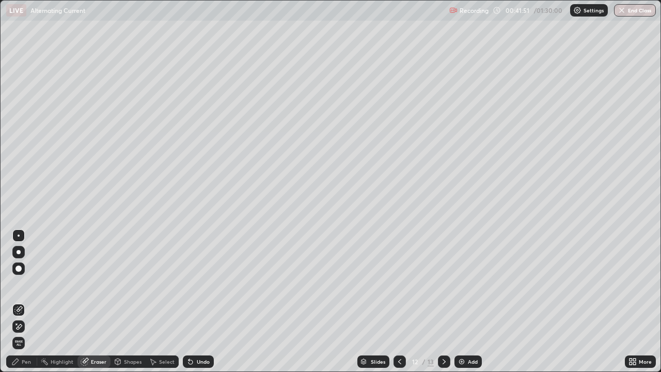
click at [17, 302] on icon at bounding box center [16, 323] width 1 height 1
click at [129, 302] on div "Shapes" at bounding box center [133, 361] width 18 height 5
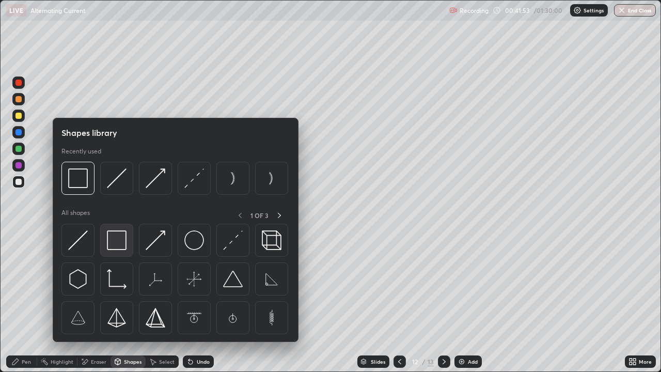
click at [115, 248] on img at bounding box center [117, 240] width 20 height 20
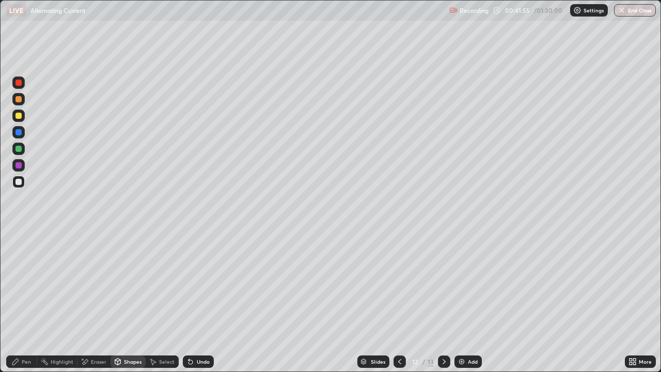
click at [23, 302] on div "Pen" at bounding box center [26, 361] width 9 height 5
click at [202, 302] on div "Undo" at bounding box center [203, 361] width 13 height 5
click at [200, 302] on div "Undo" at bounding box center [203, 361] width 13 height 5
click at [201, 302] on div "Undo" at bounding box center [203, 361] width 13 height 5
click at [399, 302] on icon at bounding box center [400, 361] width 8 height 8
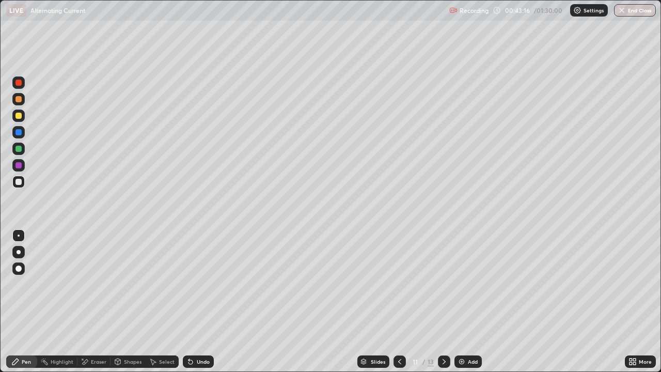
click at [442, 302] on icon at bounding box center [444, 361] width 8 height 8
click at [129, 302] on div "Shapes" at bounding box center [133, 361] width 18 height 5
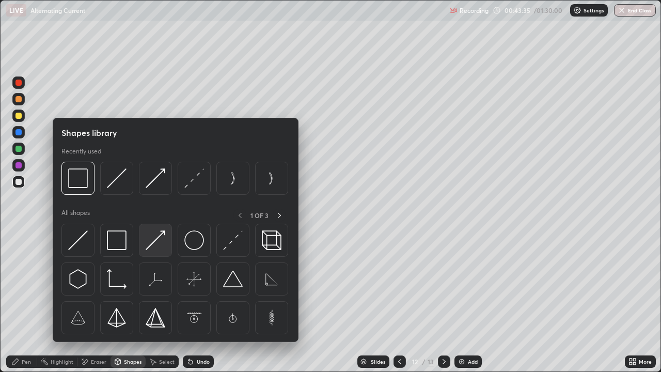
click at [161, 243] on img at bounding box center [156, 240] width 20 height 20
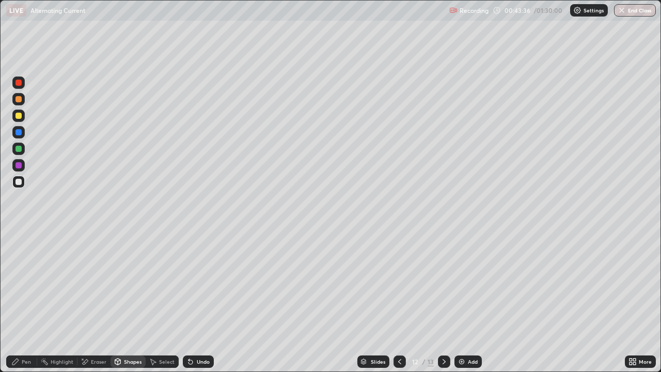
click at [20, 118] on div at bounding box center [18, 116] width 6 height 6
click at [95, 302] on div "Eraser" at bounding box center [98, 361] width 15 height 5
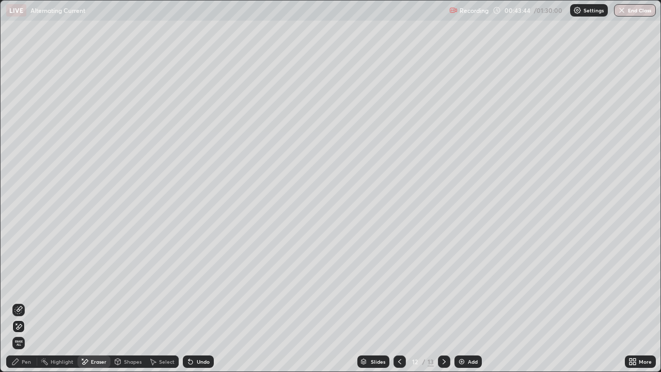
click at [20, 302] on icon at bounding box center [20, 308] width 6 height 5
click at [125, 302] on div "Shapes" at bounding box center [133, 361] width 18 height 5
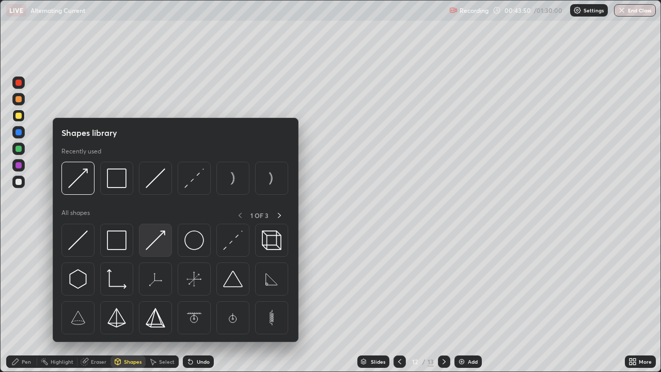
click at [157, 243] on img at bounding box center [156, 240] width 20 height 20
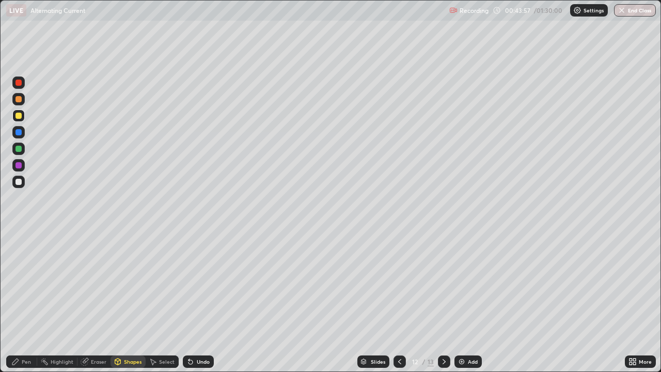
click at [26, 302] on div "Pen" at bounding box center [26, 361] width 9 height 5
click at [130, 302] on div "Shapes" at bounding box center [133, 361] width 18 height 5
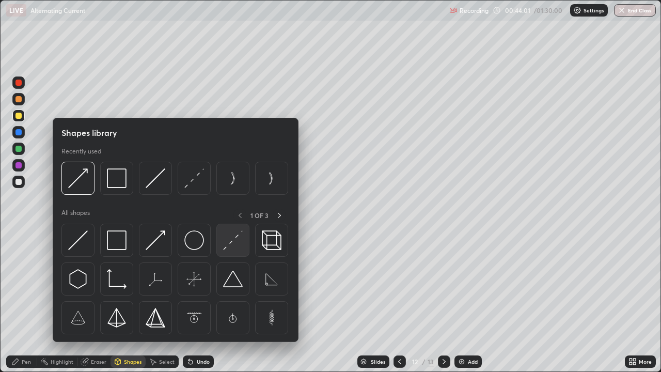
click at [231, 231] on img at bounding box center [233, 240] width 20 height 20
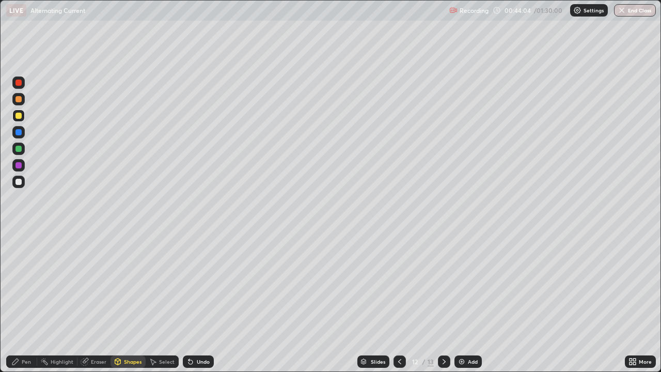
click at [26, 302] on div "Pen" at bounding box center [21, 361] width 31 height 12
click at [472, 302] on div "Add" at bounding box center [473, 361] width 10 height 5
click at [468, 302] on div "Add" at bounding box center [467, 361] width 27 height 12
click at [398, 302] on div at bounding box center [400, 361] width 12 height 12
click at [22, 181] on div at bounding box center [18, 182] width 12 height 12
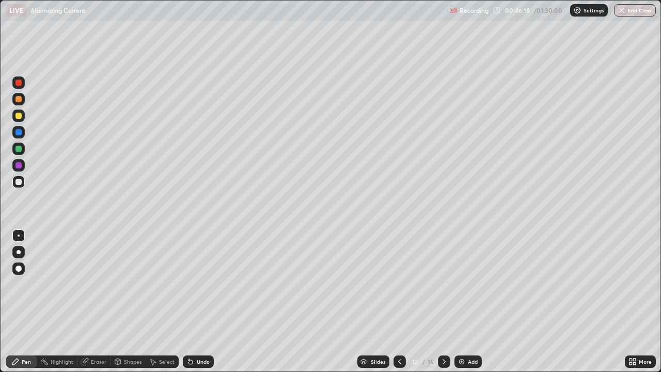
click at [189, 302] on icon at bounding box center [190, 362] width 4 height 4
click at [193, 302] on icon at bounding box center [190, 361] width 8 height 8
click at [194, 302] on div "Undo" at bounding box center [198, 361] width 31 height 12
click at [124, 302] on div "Shapes" at bounding box center [133, 361] width 18 height 5
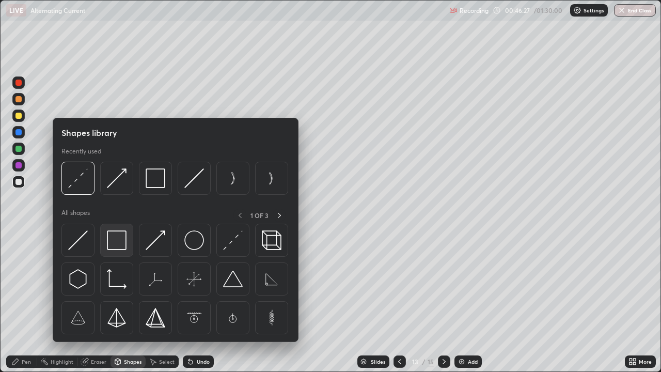
click at [119, 241] on img at bounding box center [117, 240] width 20 height 20
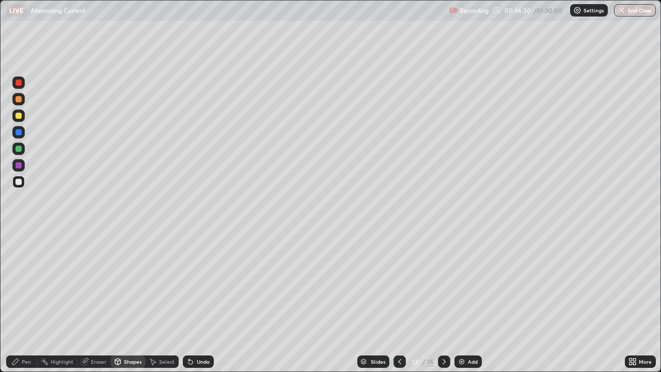
click at [134, 302] on div "Shapes" at bounding box center [133, 361] width 18 height 5
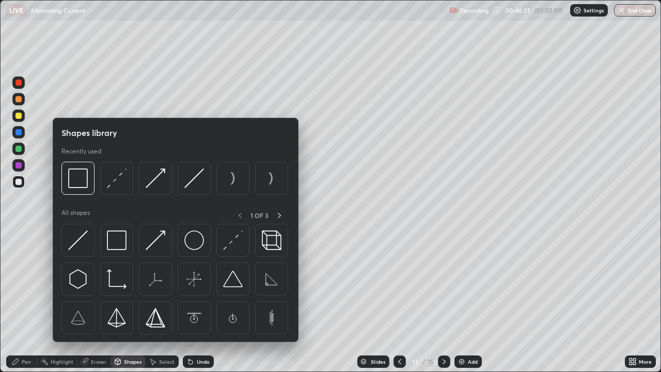
click at [20, 302] on div "Pen" at bounding box center [21, 361] width 31 height 12
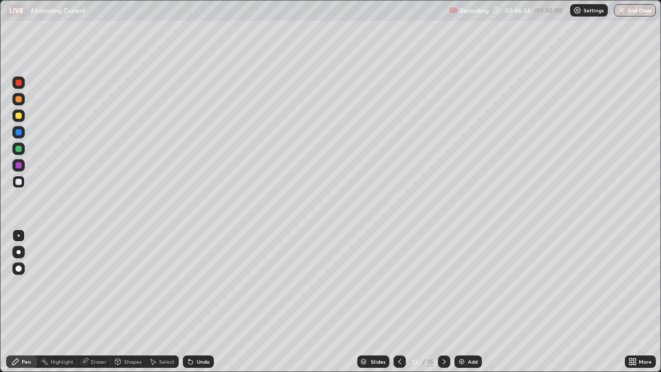
click at [205, 302] on div "Undo" at bounding box center [198, 361] width 31 height 12
click at [127, 302] on div "Shapes" at bounding box center [128, 361] width 35 height 12
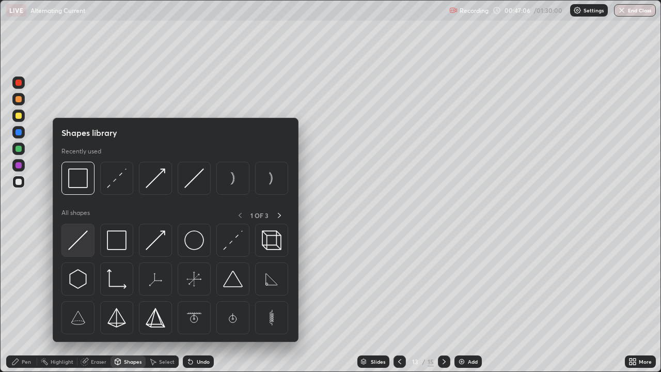
click at [85, 241] on img at bounding box center [78, 240] width 20 height 20
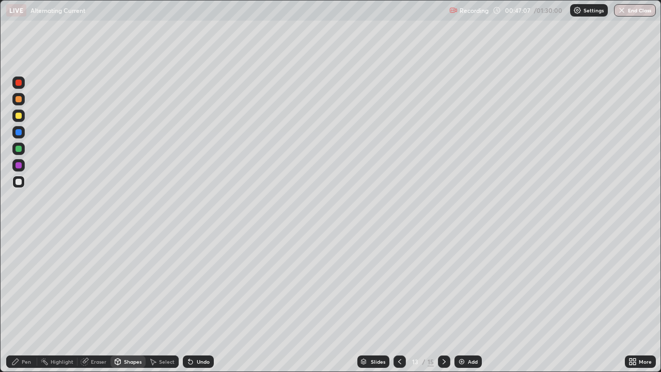
click at [22, 115] on div at bounding box center [18, 115] width 12 height 12
click at [201, 302] on div "Undo" at bounding box center [198, 361] width 31 height 12
click at [201, 302] on div "Undo" at bounding box center [203, 361] width 13 height 5
click at [91, 302] on div "Eraser" at bounding box center [98, 361] width 15 height 5
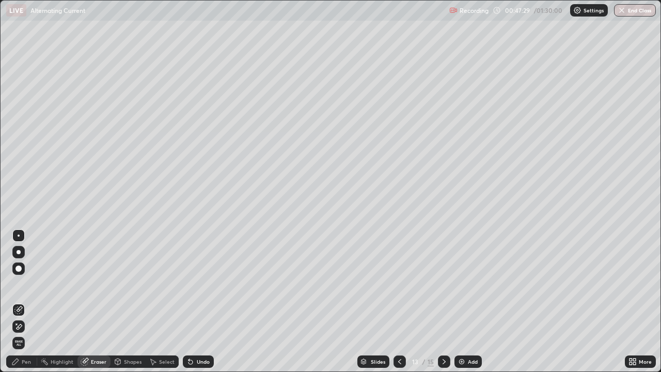
click at [28, 302] on div "Pen" at bounding box center [26, 361] width 9 height 5
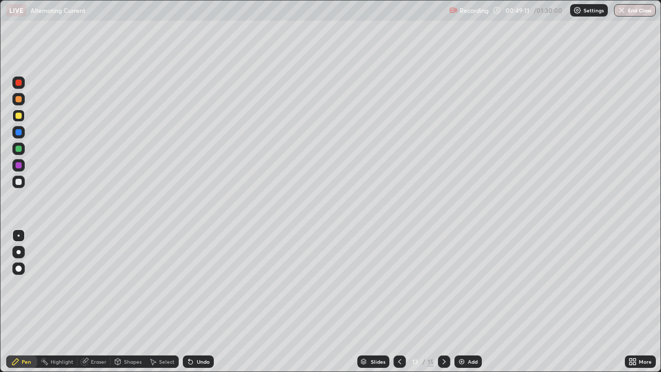
click at [396, 302] on icon at bounding box center [400, 361] width 8 height 8
click at [399, 302] on icon at bounding box center [400, 361] width 8 height 8
click at [442, 302] on icon at bounding box center [444, 361] width 8 height 8
click at [438, 302] on div at bounding box center [444, 361] width 12 height 12
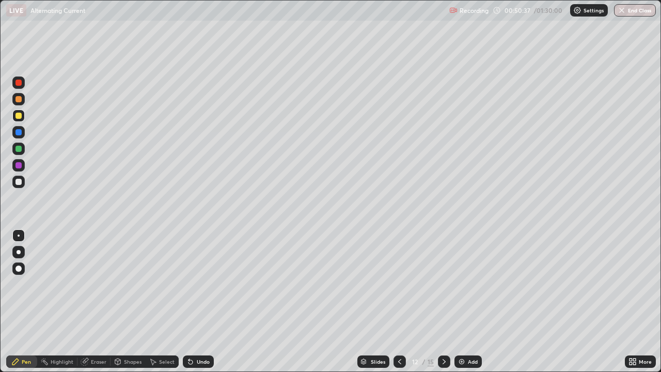
click at [440, 302] on icon at bounding box center [444, 361] width 8 height 8
click at [443, 302] on icon at bounding box center [444, 361] width 8 height 8
click at [118, 302] on icon at bounding box center [118, 363] width 0 height 4
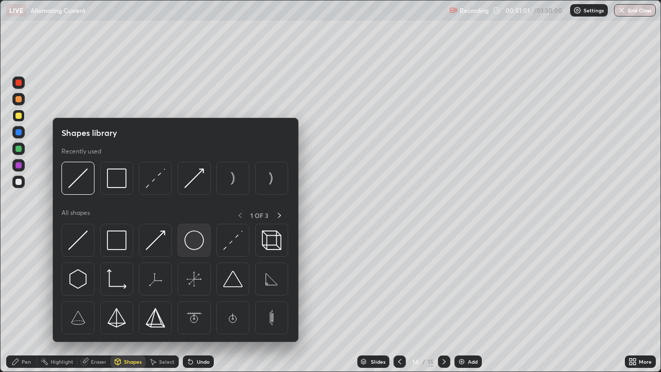
click at [197, 243] on img at bounding box center [194, 240] width 20 height 20
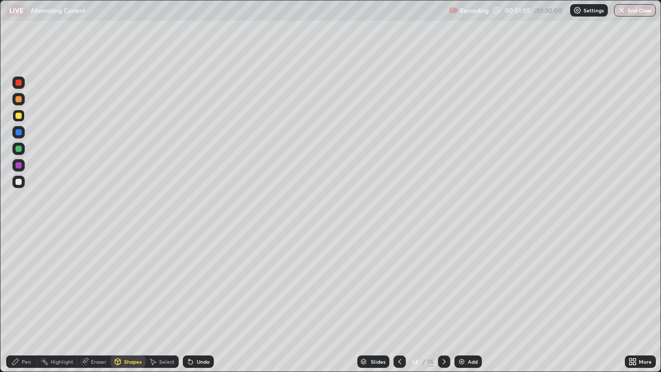
click at [26, 302] on div "Pen" at bounding box center [26, 361] width 9 height 5
click at [129, 302] on div "Shapes" at bounding box center [133, 361] width 18 height 5
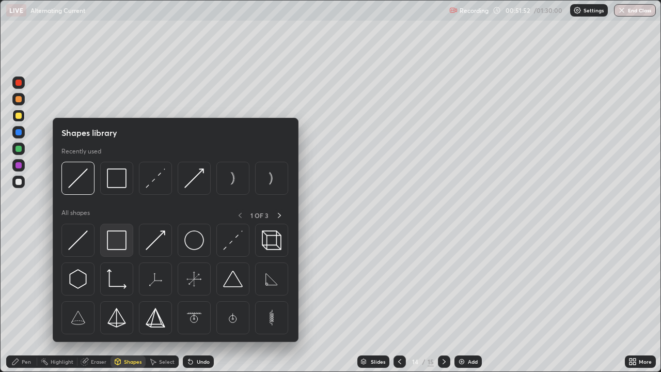
click at [116, 240] on img at bounding box center [117, 240] width 20 height 20
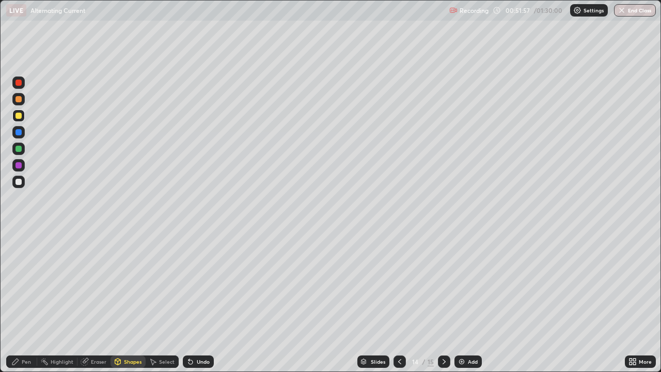
click at [130, 302] on div "Shapes" at bounding box center [133, 361] width 18 height 5
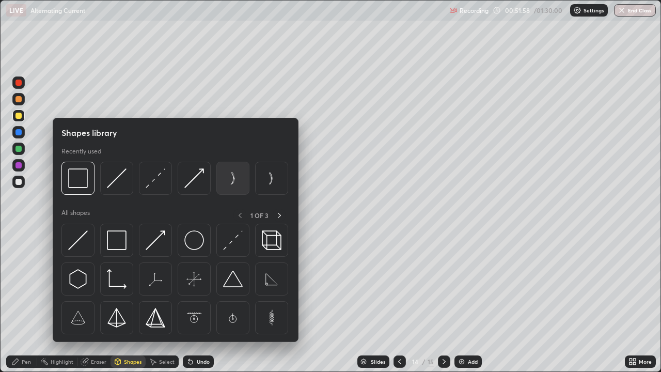
click at [233, 181] on img at bounding box center [233, 178] width 20 height 20
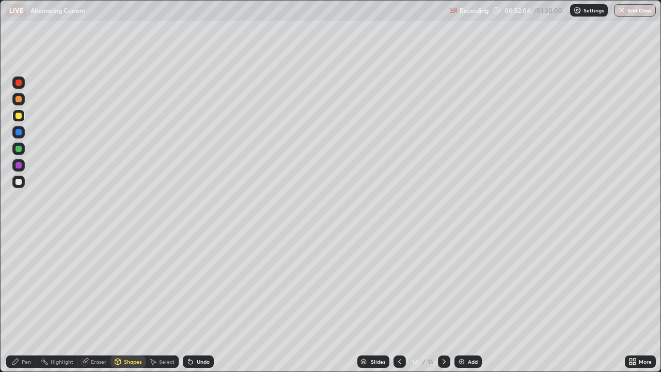
click at [26, 302] on div "Pen" at bounding box center [26, 361] width 9 height 5
click at [133, 302] on div "Shapes" at bounding box center [128, 361] width 35 height 12
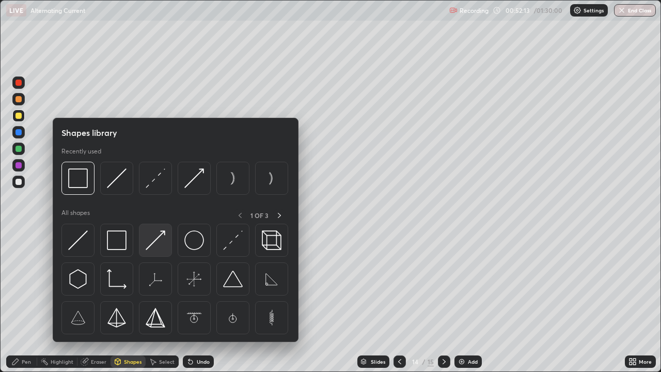
click at [156, 236] on img at bounding box center [156, 240] width 20 height 20
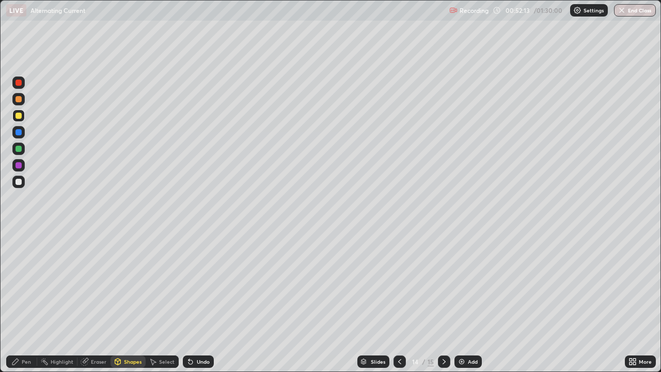
click at [19, 182] on div at bounding box center [18, 182] width 6 height 6
click at [201, 302] on div "Undo" at bounding box center [203, 361] width 13 height 5
click at [200, 302] on div "Undo" at bounding box center [203, 361] width 13 height 5
click at [30, 302] on div "Pen" at bounding box center [21, 361] width 31 height 12
click at [127, 302] on div "Shapes" at bounding box center [133, 361] width 18 height 5
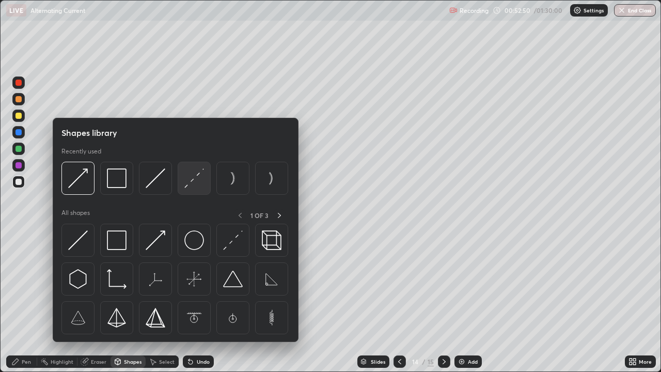
click at [195, 186] on img at bounding box center [194, 178] width 20 height 20
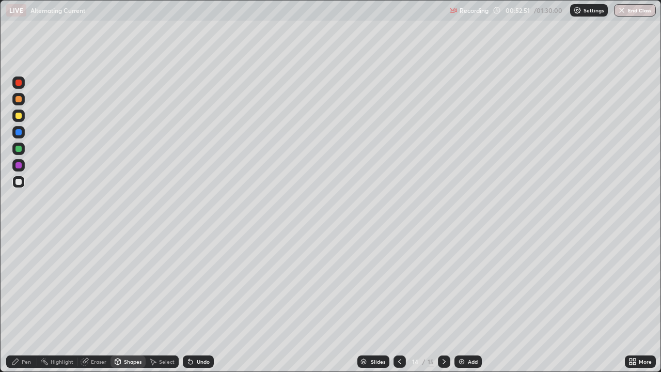
click at [22, 149] on div at bounding box center [18, 149] width 12 height 12
click at [204, 302] on div "Undo" at bounding box center [203, 361] width 13 height 5
click at [30, 302] on div "Pen" at bounding box center [21, 361] width 31 height 12
click at [206, 302] on div "Undo" at bounding box center [203, 361] width 13 height 5
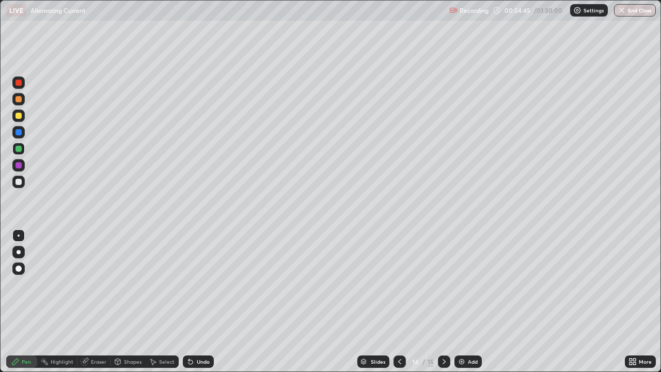
click at [64, 302] on div "Highlight" at bounding box center [57, 361] width 40 height 12
click at [22, 302] on div "Pen" at bounding box center [26, 361] width 9 height 5
click at [197, 302] on div "Undo" at bounding box center [203, 361] width 13 height 5
click at [199, 302] on div "Undo" at bounding box center [203, 361] width 13 height 5
click at [201, 302] on div "Undo" at bounding box center [198, 361] width 31 height 12
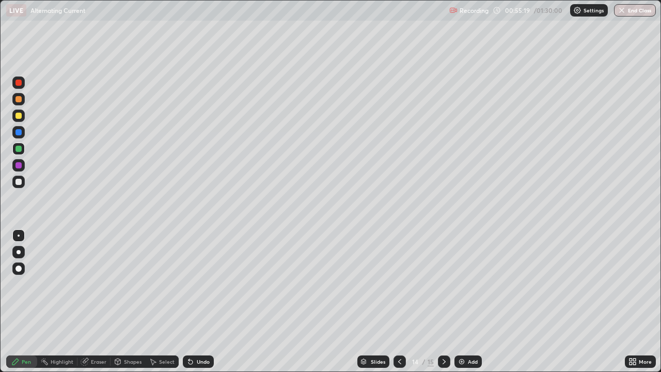
click at [201, 302] on div "Undo" at bounding box center [198, 361] width 31 height 12
click at [200, 302] on div "Undo" at bounding box center [198, 361] width 31 height 12
click at [201, 302] on div "Undo" at bounding box center [198, 361] width 31 height 12
click at [202, 302] on div "Undo" at bounding box center [198, 361] width 31 height 12
click at [474, 302] on div "Add" at bounding box center [467, 361] width 27 height 12
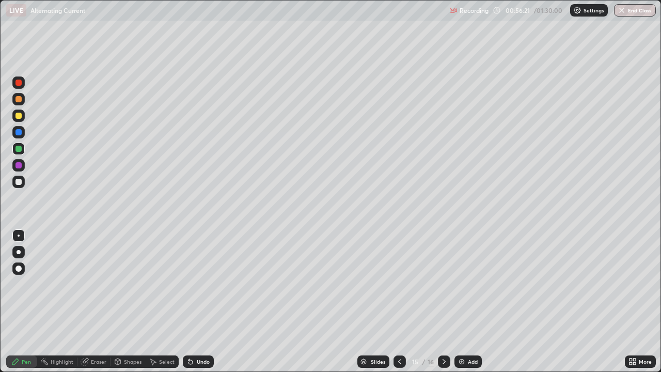
click at [397, 302] on div at bounding box center [400, 361] width 12 height 12
click at [13, 169] on div at bounding box center [18, 165] width 12 height 12
click at [208, 302] on div "Undo" at bounding box center [203, 361] width 13 height 5
click at [443, 302] on icon at bounding box center [444, 361] width 8 height 8
click at [20, 184] on div at bounding box center [18, 182] width 6 height 6
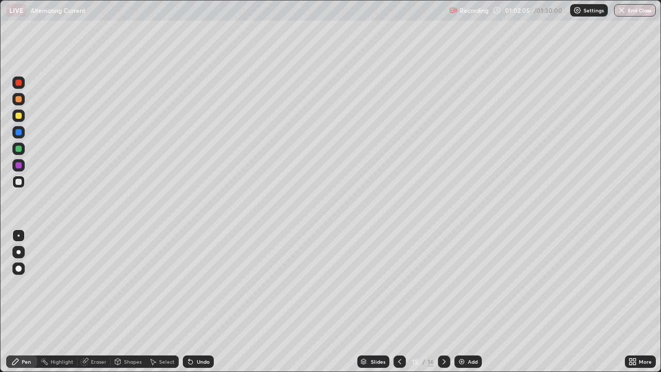
click at [470, 302] on div "Add" at bounding box center [473, 361] width 10 height 5
click at [17, 118] on div at bounding box center [18, 116] width 6 height 6
click at [465, 302] on div "Add" at bounding box center [467, 361] width 27 height 12
click at [19, 182] on div at bounding box center [18, 182] width 6 height 6
click at [189, 302] on icon at bounding box center [190, 362] width 4 height 4
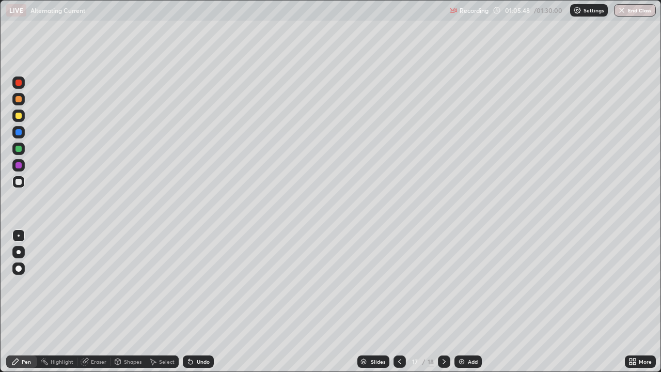
click at [464, 302] on img at bounding box center [462, 361] width 8 height 8
click at [201, 302] on div "Undo" at bounding box center [203, 361] width 13 height 5
click at [193, 302] on icon at bounding box center [190, 361] width 8 height 8
click at [196, 302] on div "Undo" at bounding box center [198, 361] width 31 height 12
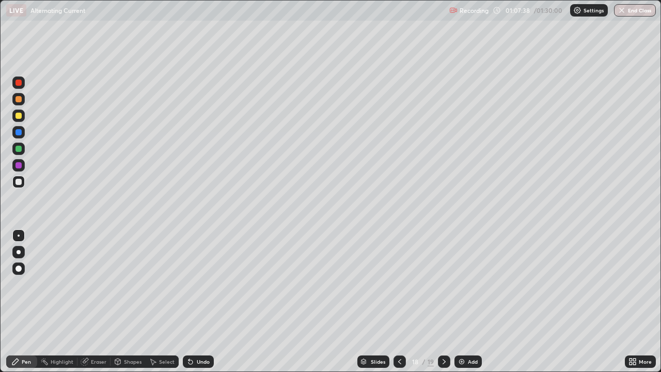
click at [399, 302] on icon at bounding box center [400, 361] width 8 height 8
click at [442, 302] on icon at bounding box center [444, 361] width 8 height 8
click at [396, 302] on div at bounding box center [400, 361] width 12 height 12
click at [443, 302] on icon at bounding box center [444, 361] width 8 height 8
click at [395, 302] on div at bounding box center [400, 361] width 12 height 12
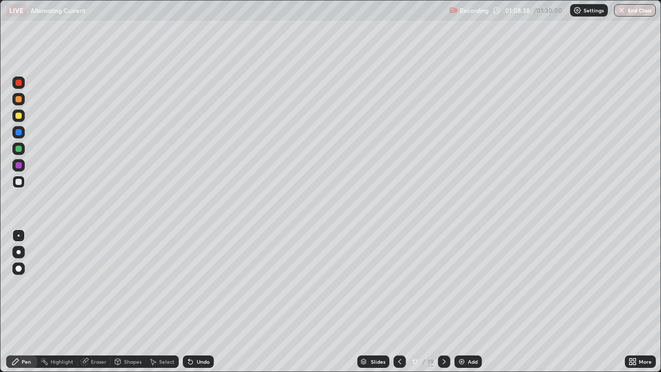
click at [20, 117] on div at bounding box center [18, 116] width 6 height 6
click at [208, 302] on div "Undo" at bounding box center [198, 361] width 31 height 12
click at [211, 302] on div "Undo" at bounding box center [198, 361] width 31 height 12
click at [443, 302] on icon at bounding box center [444, 361] width 8 height 8
click at [461, 302] on img at bounding box center [462, 361] width 8 height 8
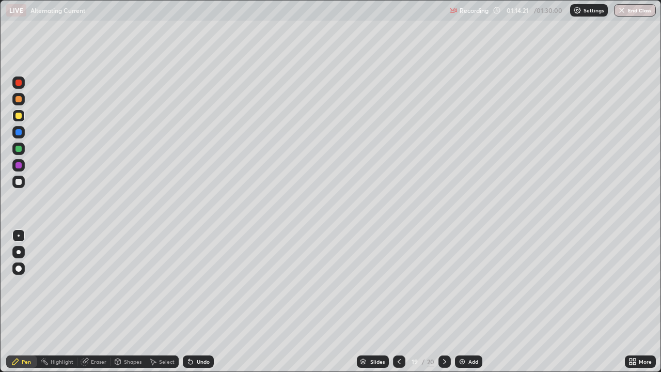
click at [22, 182] on div at bounding box center [18, 182] width 12 height 12
click at [463, 302] on img at bounding box center [462, 361] width 8 height 8
click at [20, 113] on div at bounding box center [18, 116] width 6 height 6
click at [130, 302] on div "Shapes" at bounding box center [128, 361] width 35 height 12
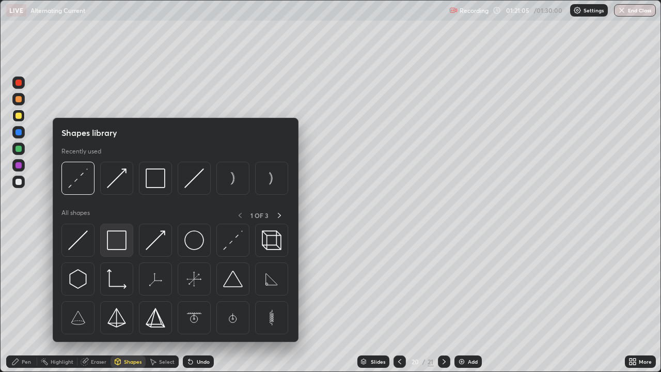
click at [123, 239] on img at bounding box center [117, 240] width 20 height 20
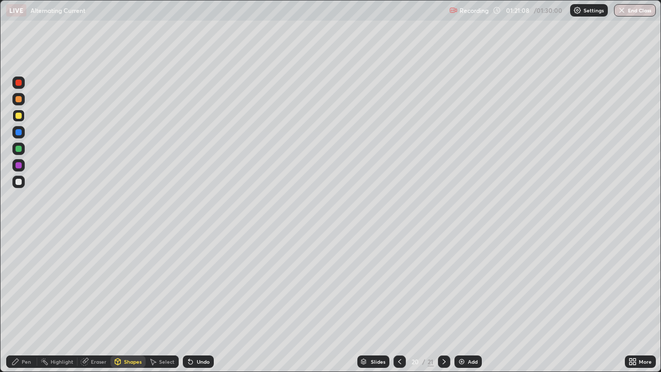
click at [129, 302] on div "Shapes" at bounding box center [128, 361] width 35 height 12
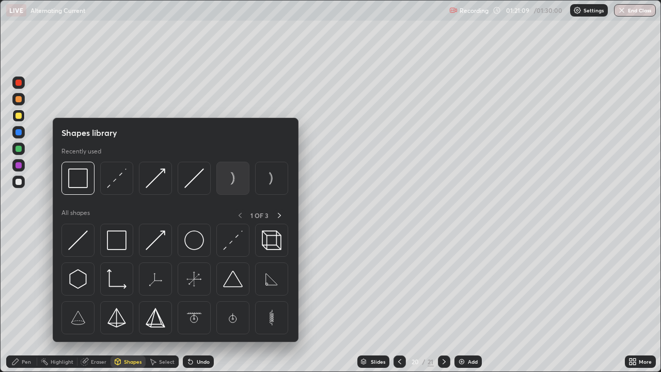
click at [235, 181] on img at bounding box center [233, 178] width 20 height 20
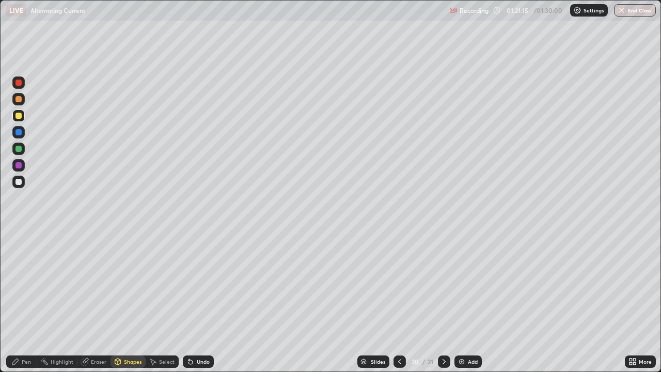
click at [24, 302] on div "Pen" at bounding box center [26, 361] width 9 height 5
click at [19, 184] on div at bounding box center [18, 182] width 6 height 6
click at [471, 302] on div "Add" at bounding box center [473, 361] width 10 height 5
click at [402, 302] on icon at bounding box center [400, 361] width 8 height 8
click at [442, 302] on icon at bounding box center [444, 361] width 8 height 8
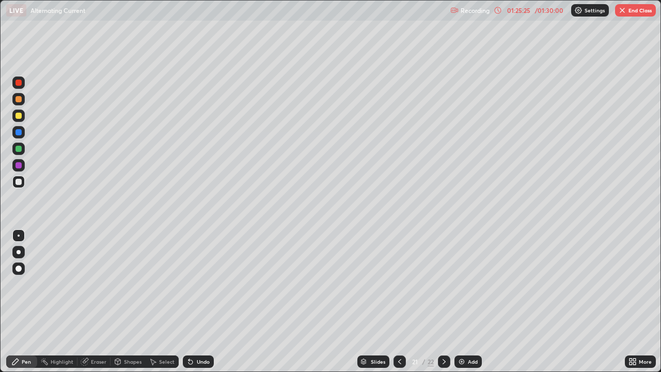
click at [473, 302] on div "Add" at bounding box center [473, 361] width 10 height 5
click at [403, 302] on div at bounding box center [399, 361] width 12 height 12
click at [444, 302] on icon at bounding box center [444, 361] width 8 height 8
click at [403, 302] on div at bounding box center [399, 361] width 12 height 12
click at [398, 302] on icon at bounding box center [399, 361] width 8 height 8
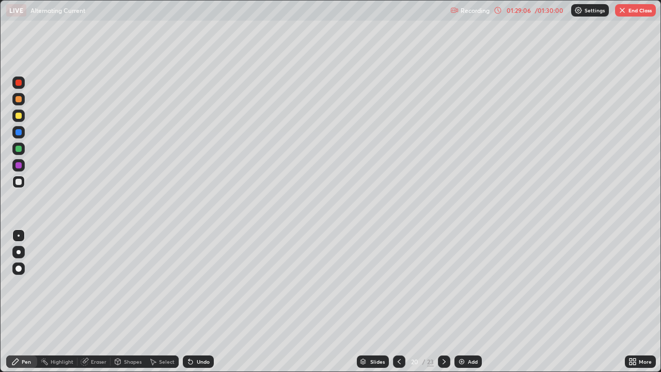
click at [442, 302] on icon at bounding box center [444, 361] width 8 height 8
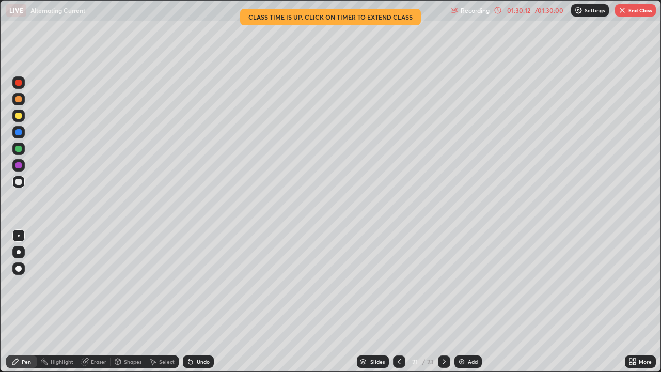
click at [443, 302] on icon at bounding box center [444, 361] width 8 height 8
click at [629, 13] on button "End Class" at bounding box center [635, 10] width 41 height 12
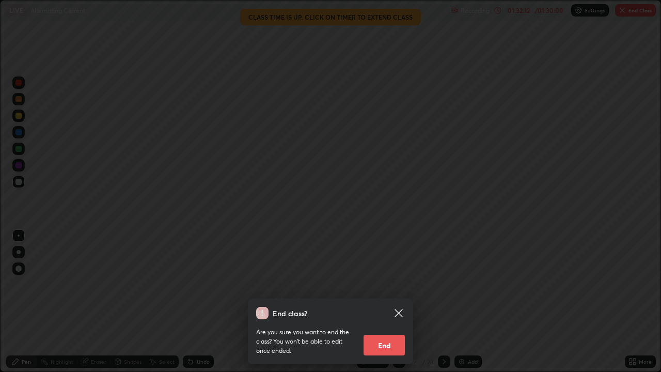
click at [387, 302] on button "End" at bounding box center [384, 345] width 41 height 21
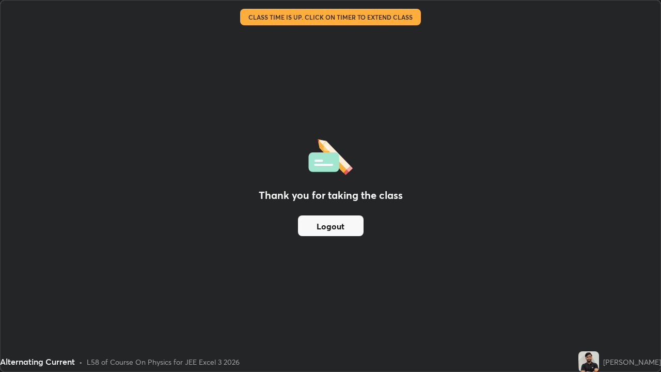
click at [340, 227] on button "Logout" at bounding box center [331, 225] width 66 height 21
click at [343, 228] on button "Logout" at bounding box center [331, 225] width 66 height 21
